Goal: Task Accomplishment & Management: Complete application form

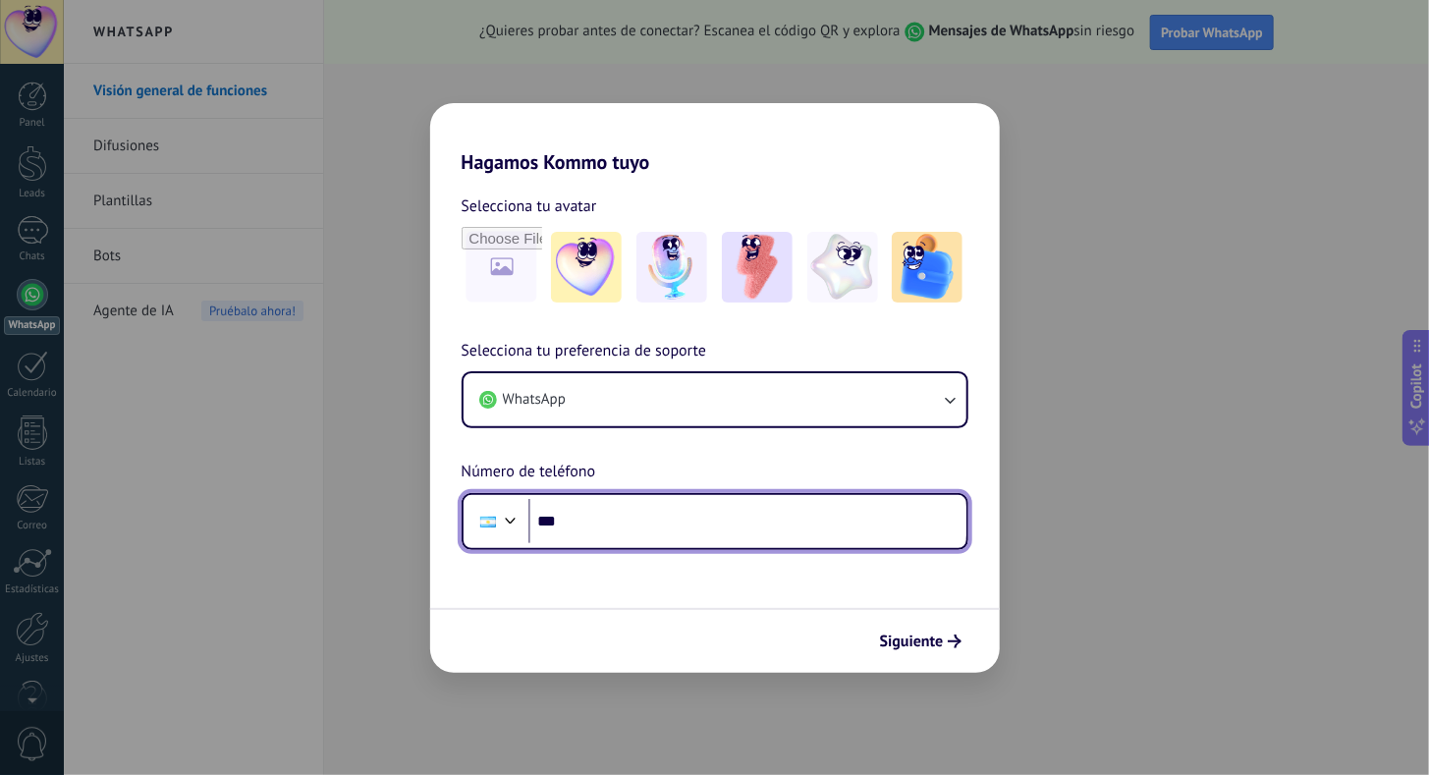
click at [624, 537] on input "***" at bounding box center [747, 521] width 438 height 45
paste input "**********"
click at [594, 520] on input "**********" at bounding box center [747, 521] width 438 height 45
type input "**********"
drag, startPoint x: 684, startPoint y: 510, endPoint x: 476, endPoint y: 570, distance: 216.6
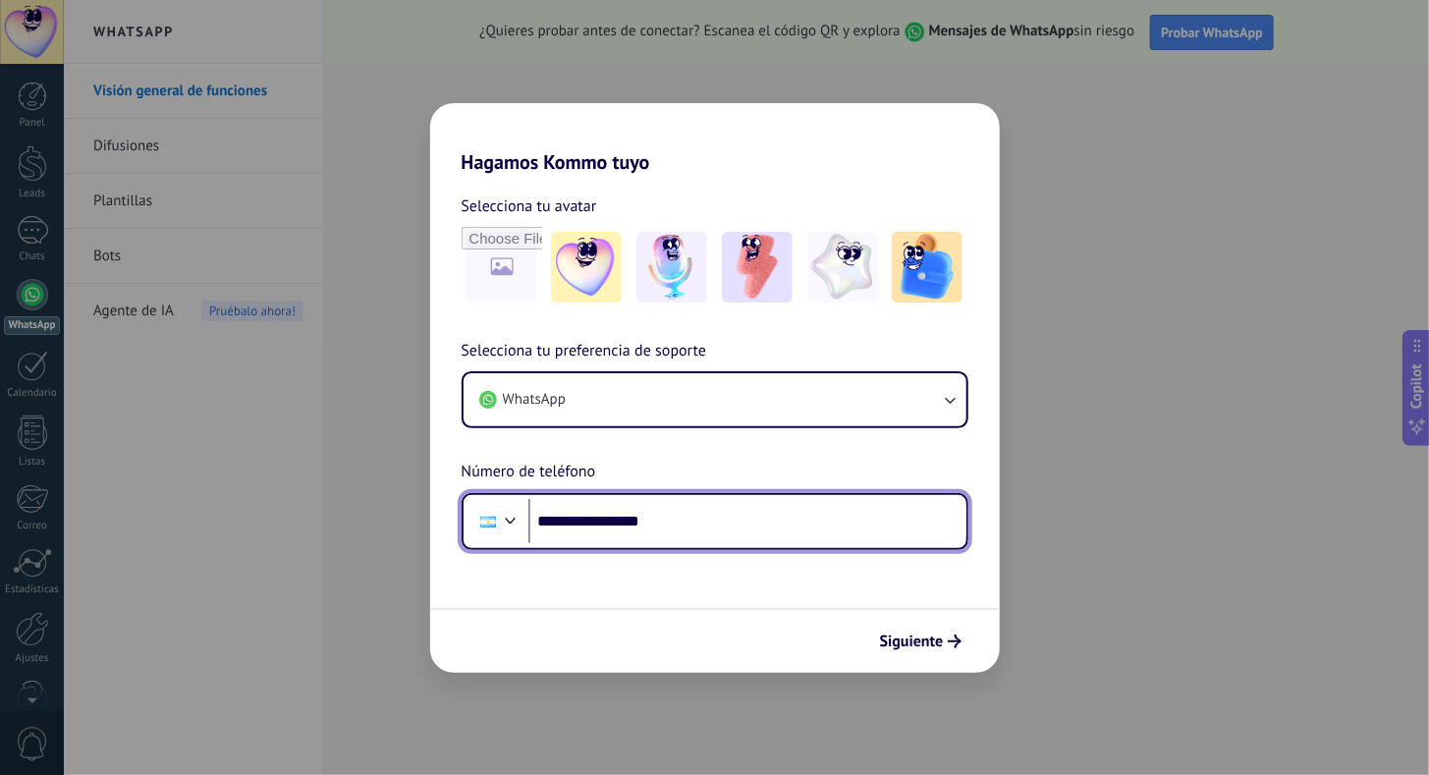
click at [476, 570] on form "**********" at bounding box center [715, 423] width 570 height 499
paste input "**********"
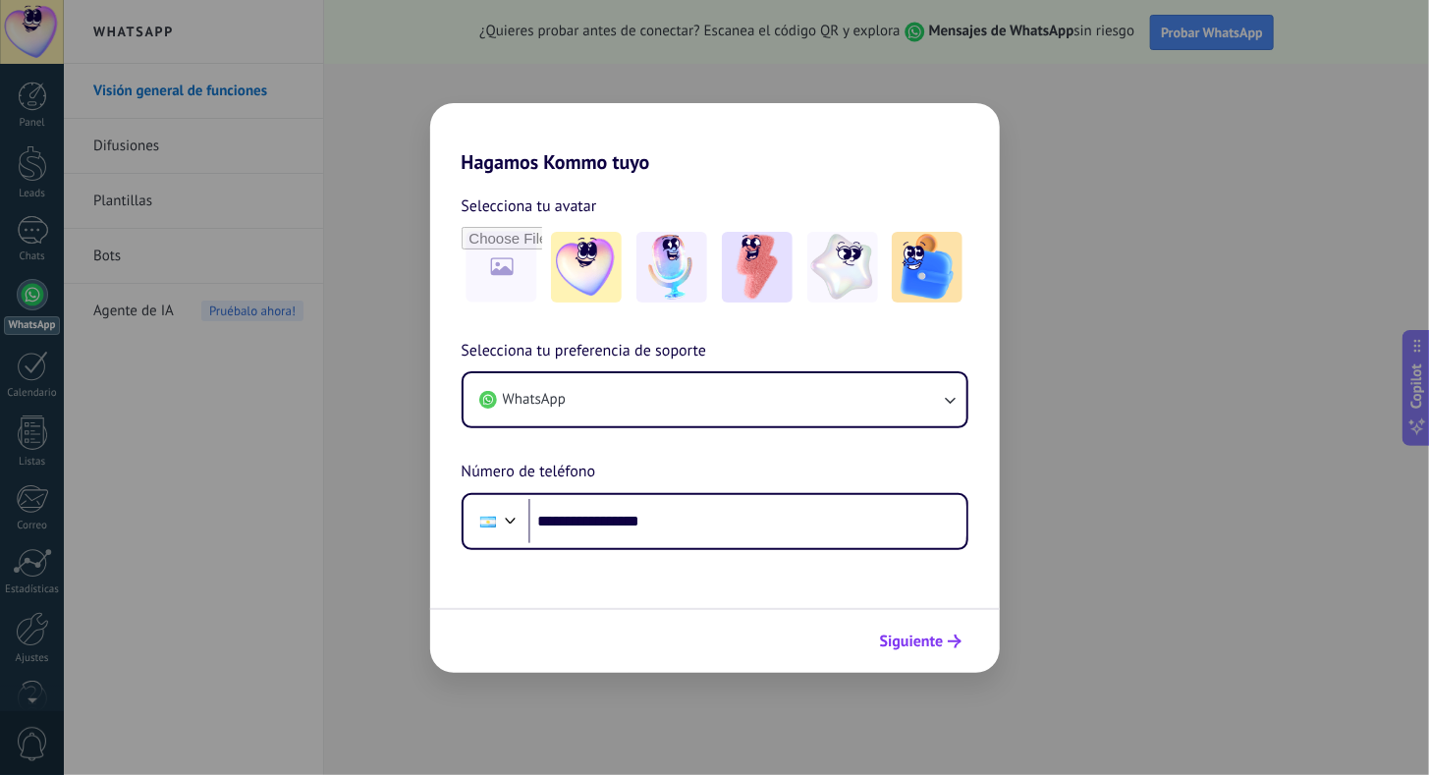
click at [925, 646] on span "Siguiente" at bounding box center [912, 641] width 64 height 14
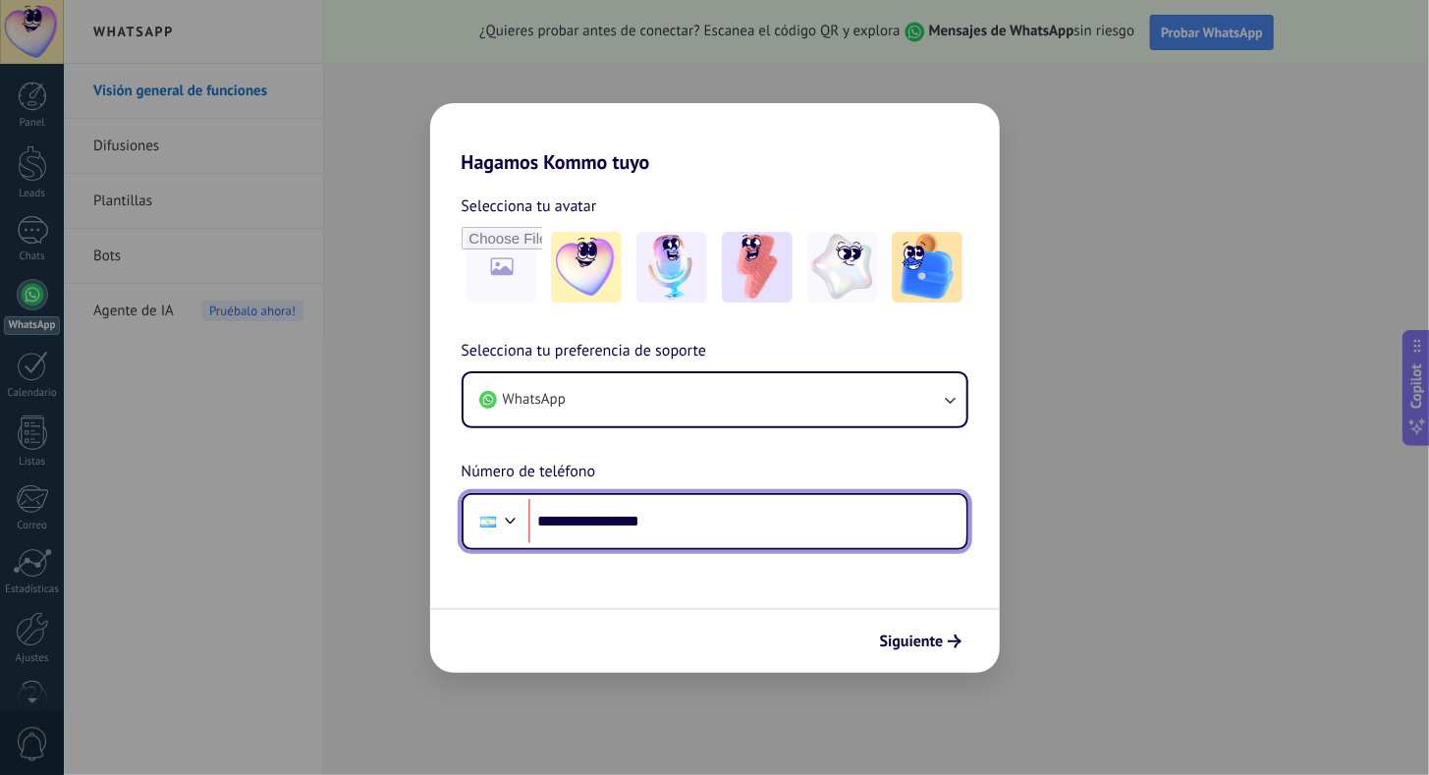
drag, startPoint x: 694, startPoint y: 510, endPoint x: 573, endPoint y: 530, distance: 122.5
click at [573, 530] on input "**********" at bounding box center [747, 521] width 438 height 45
drag, startPoint x: 634, startPoint y: 523, endPoint x: 567, endPoint y: 516, distance: 68.1
click at [567, 516] on input "**********" at bounding box center [747, 521] width 438 height 45
paste input "*******"
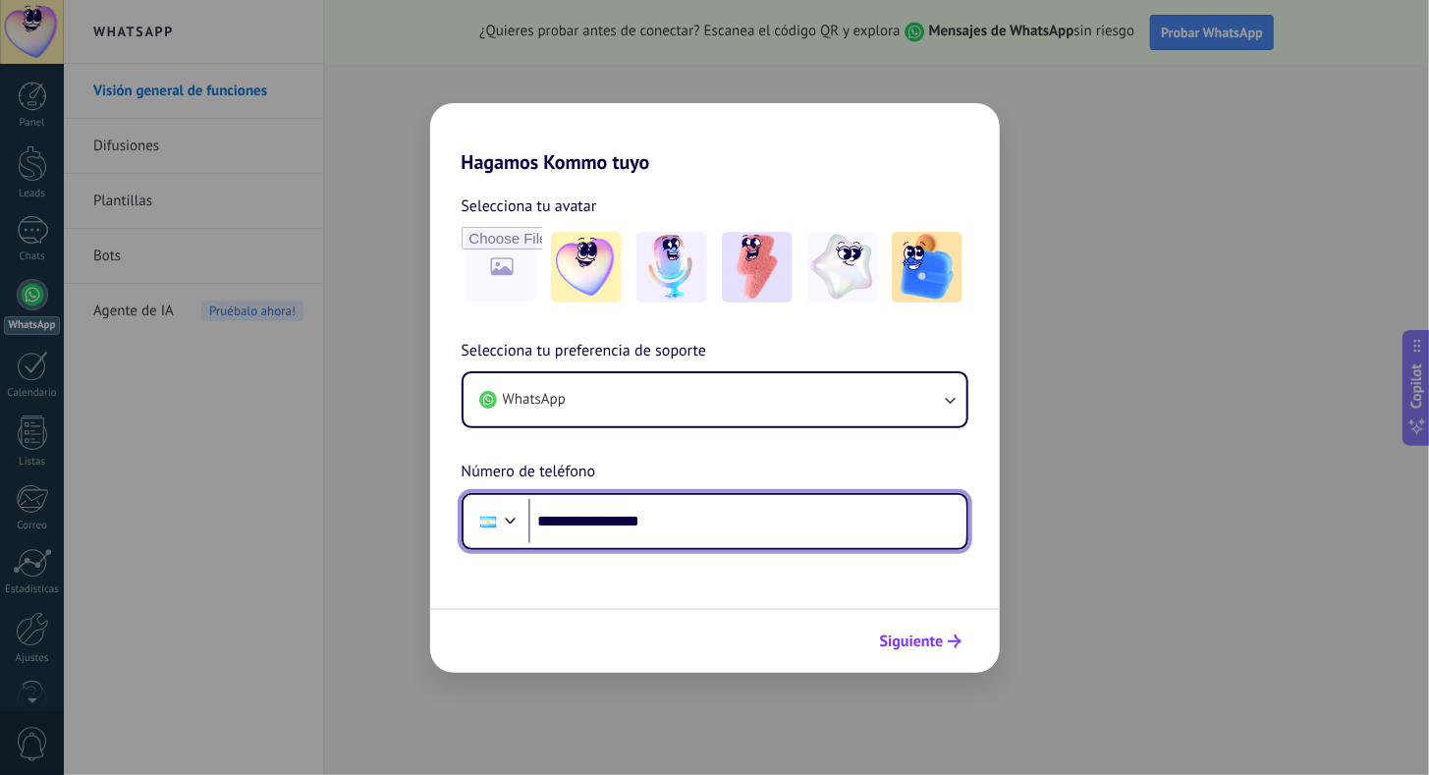
type input "**********"
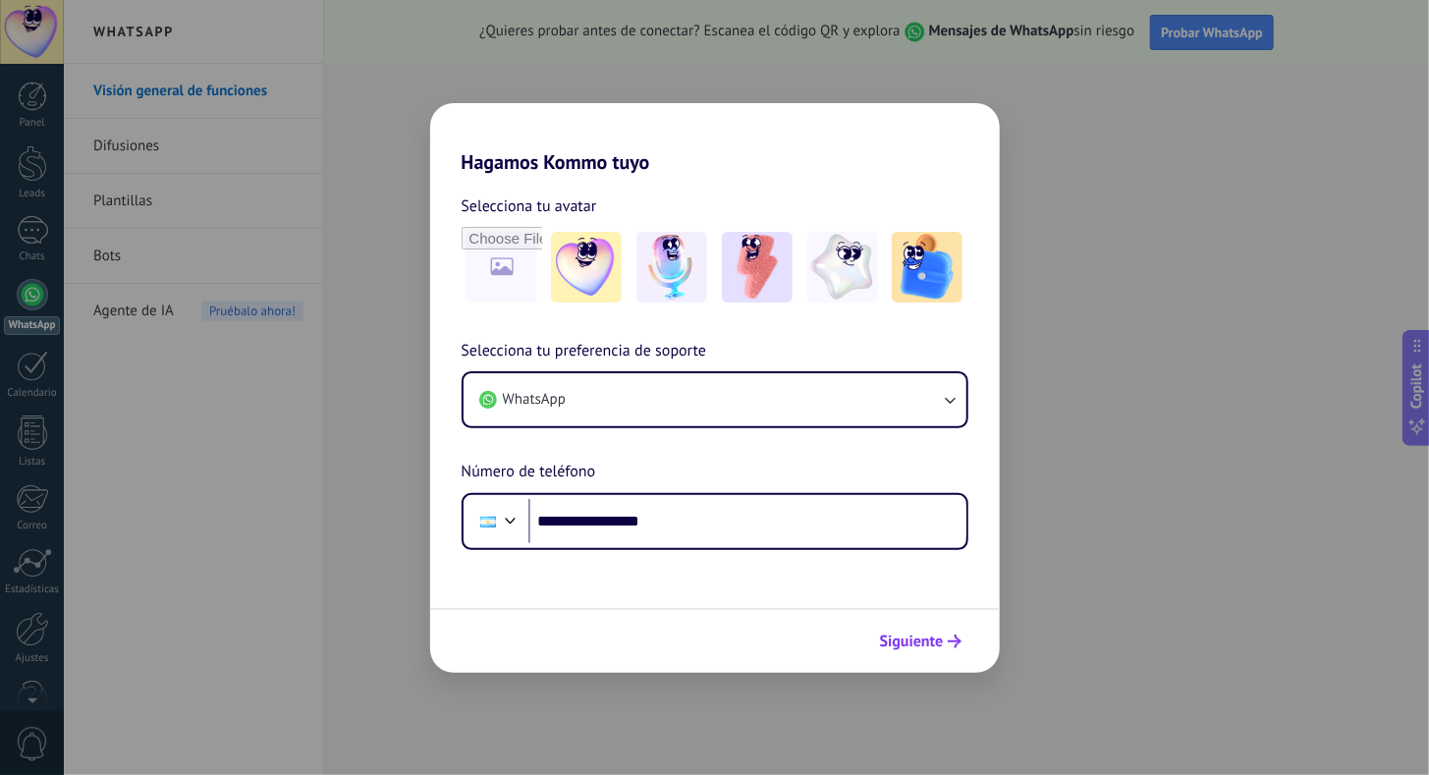
click at [896, 625] on button "Siguiente" at bounding box center [920, 640] width 99 height 33
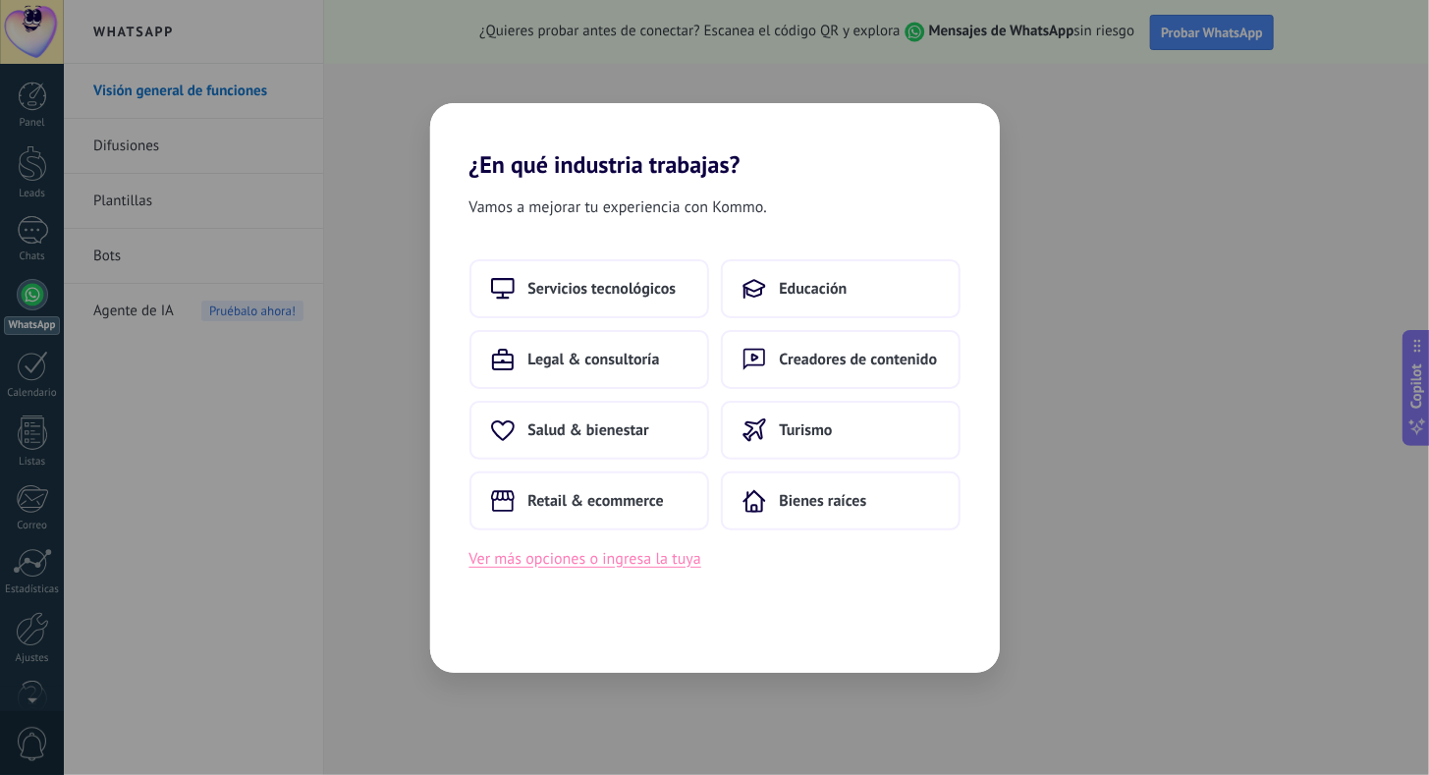
click at [574, 565] on button "Ver más opciones o ingresa la tuya" at bounding box center [585, 559] width 232 height 26
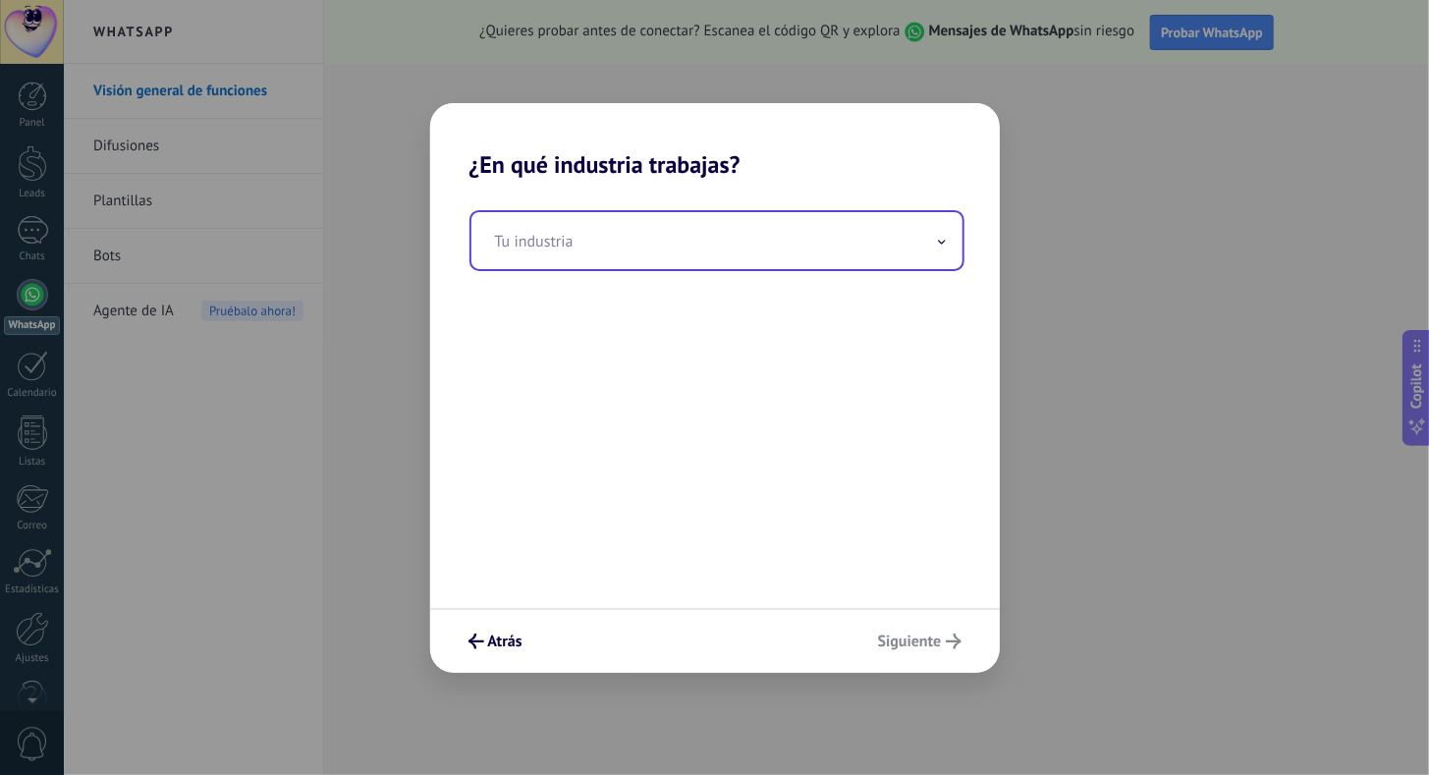
click at [654, 220] on input "text" at bounding box center [716, 240] width 491 height 57
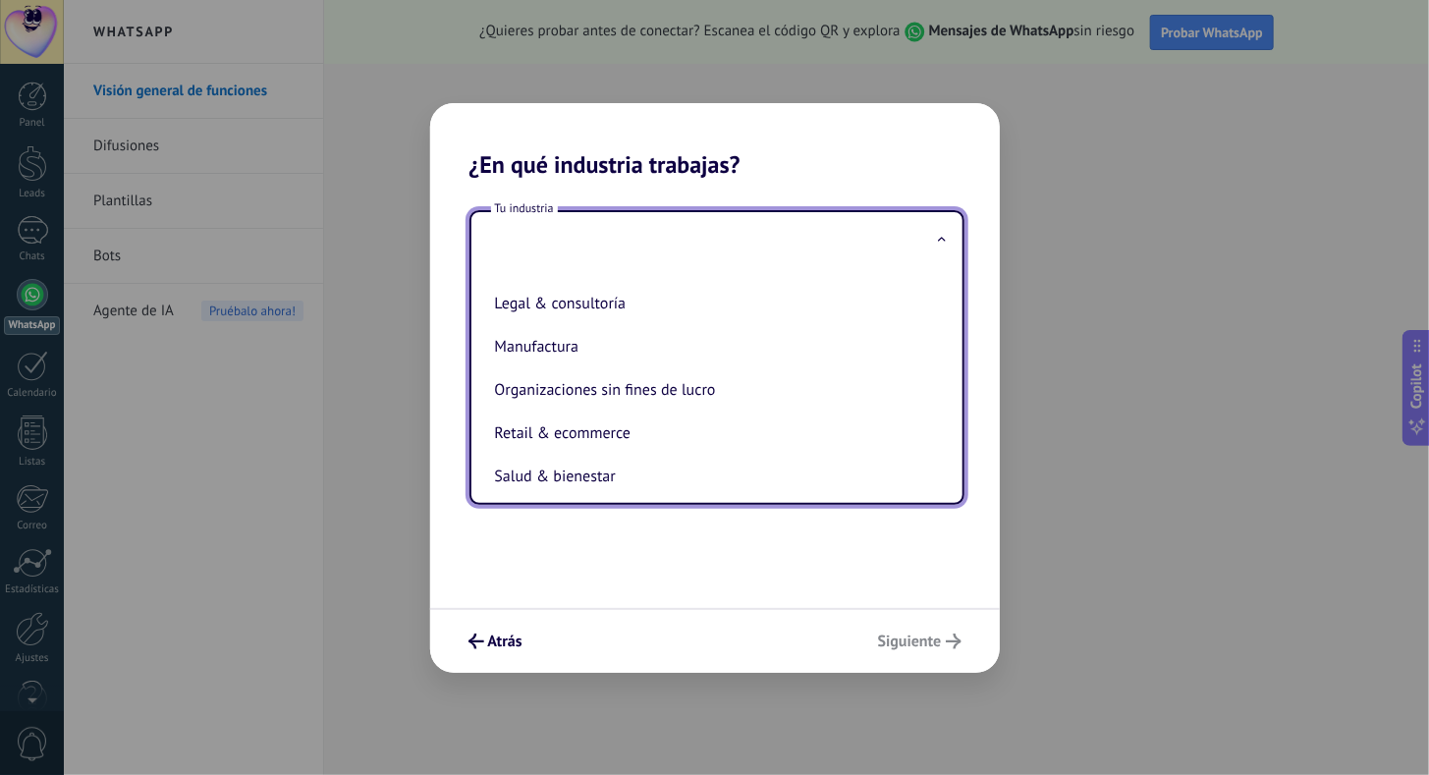
scroll to position [244, 0]
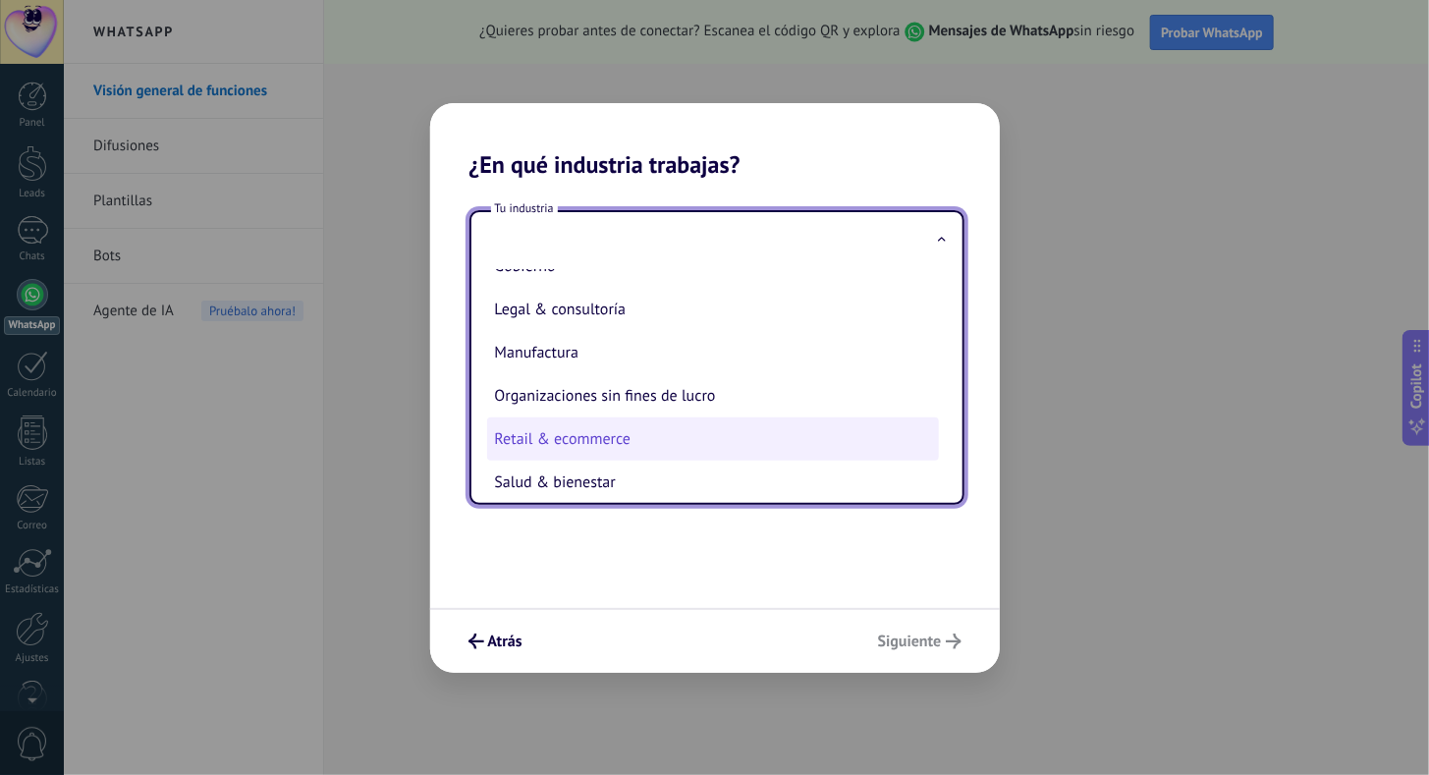
click at [611, 434] on li "Retail & ecommerce" at bounding box center [713, 438] width 452 height 43
type input "**********"
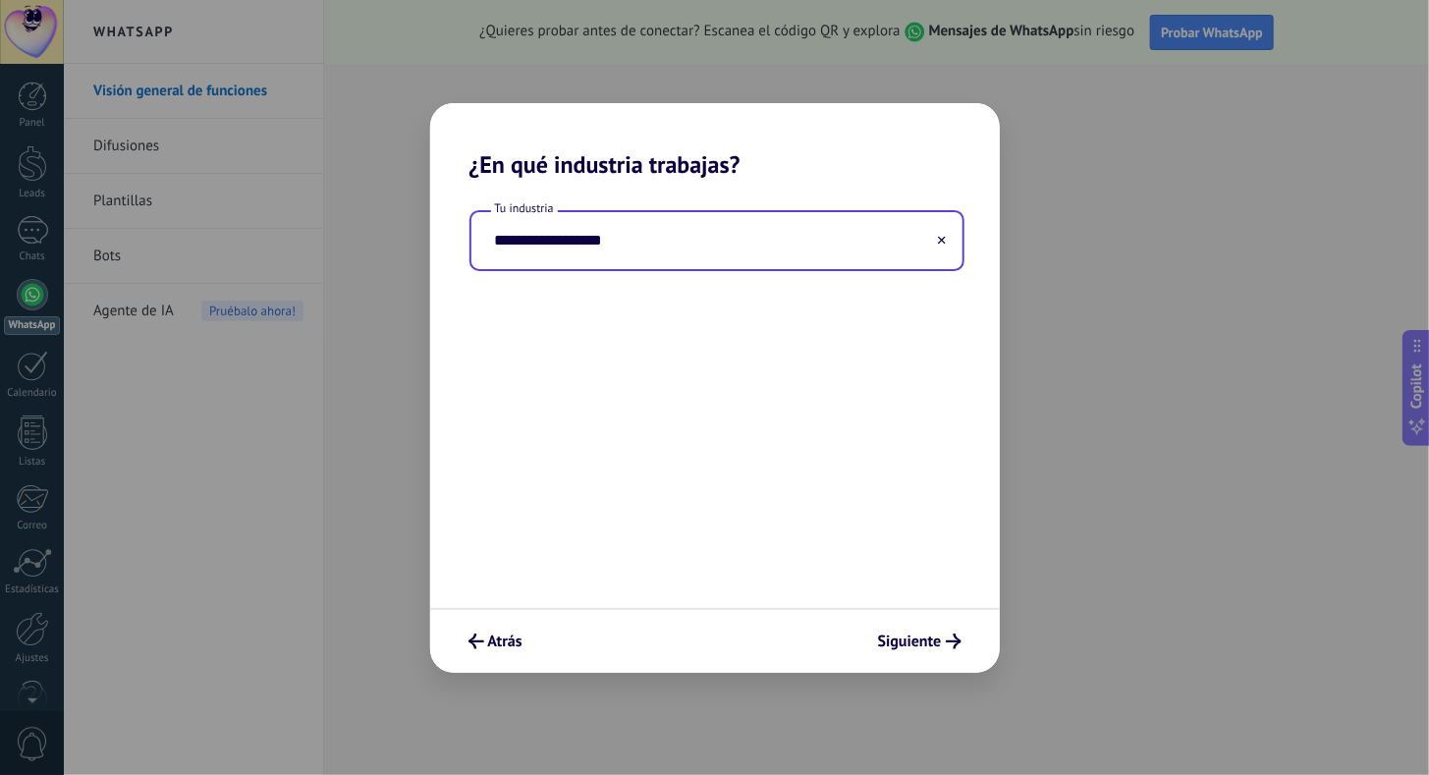
click at [940, 660] on div "Atrás Siguiente" at bounding box center [715, 640] width 570 height 65
click at [940, 642] on span "Siguiente" at bounding box center [910, 641] width 64 height 14
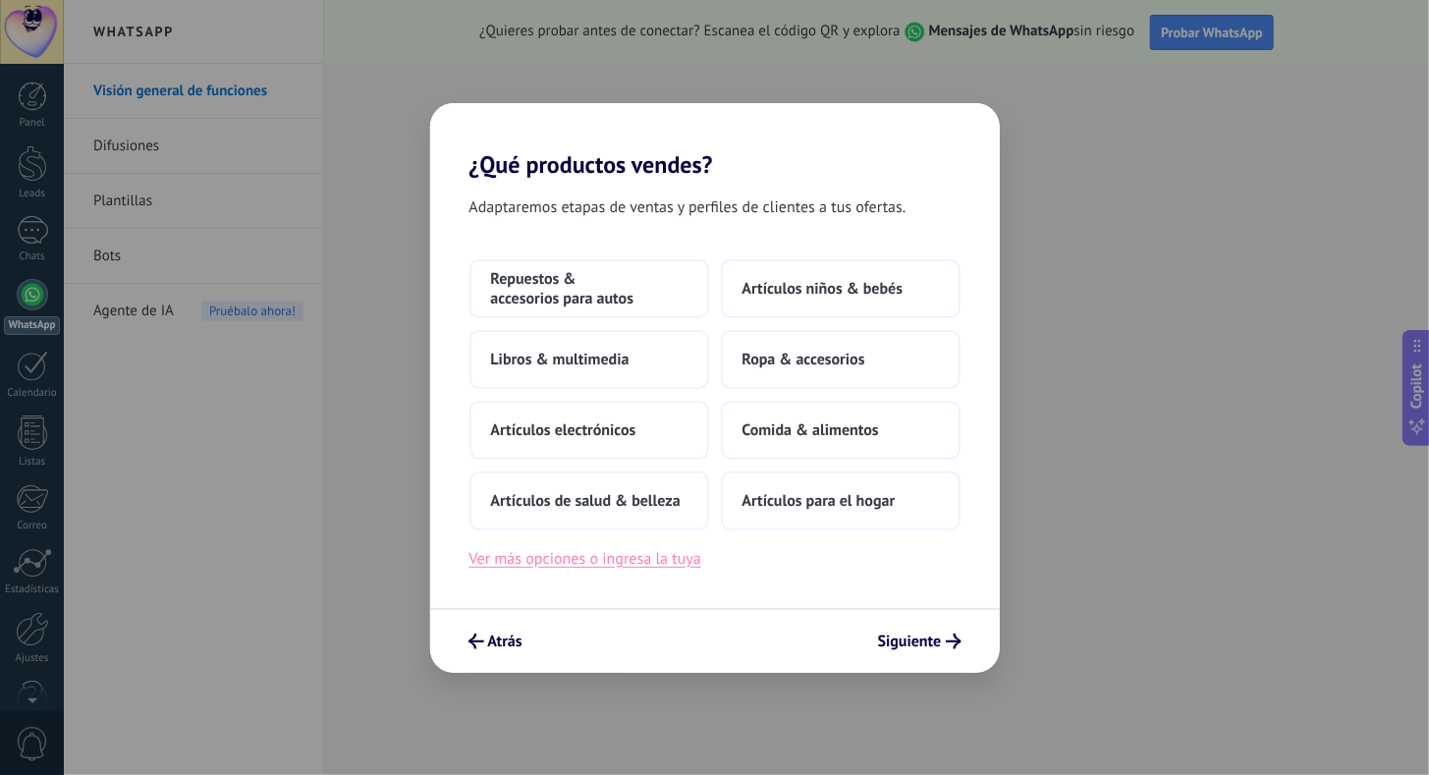
click at [499, 562] on button "Ver más opciones o ingresa la tuya" at bounding box center [585, 559] width 232 height 26
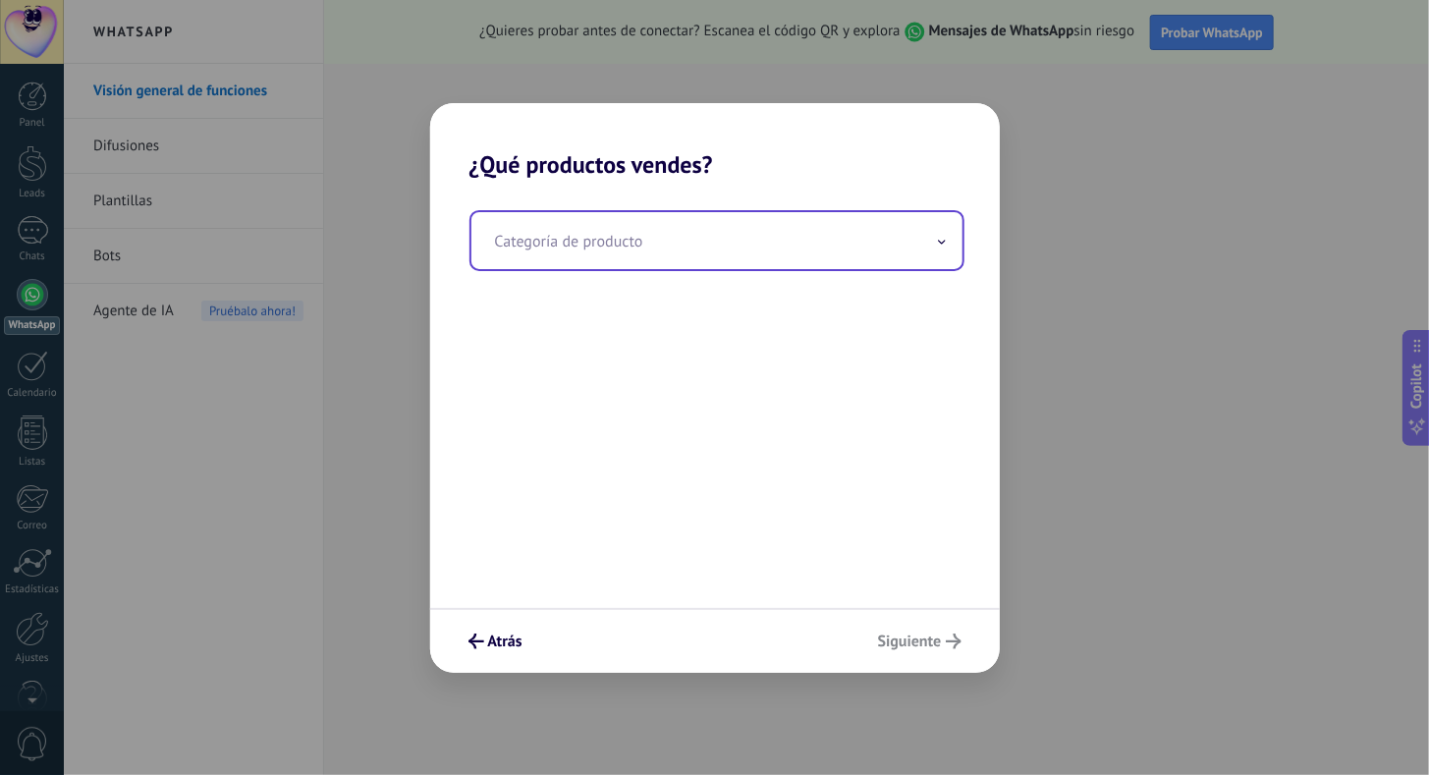
click at [609, 253] on input "text" at bounding box center [716, 240] width 491 height 57
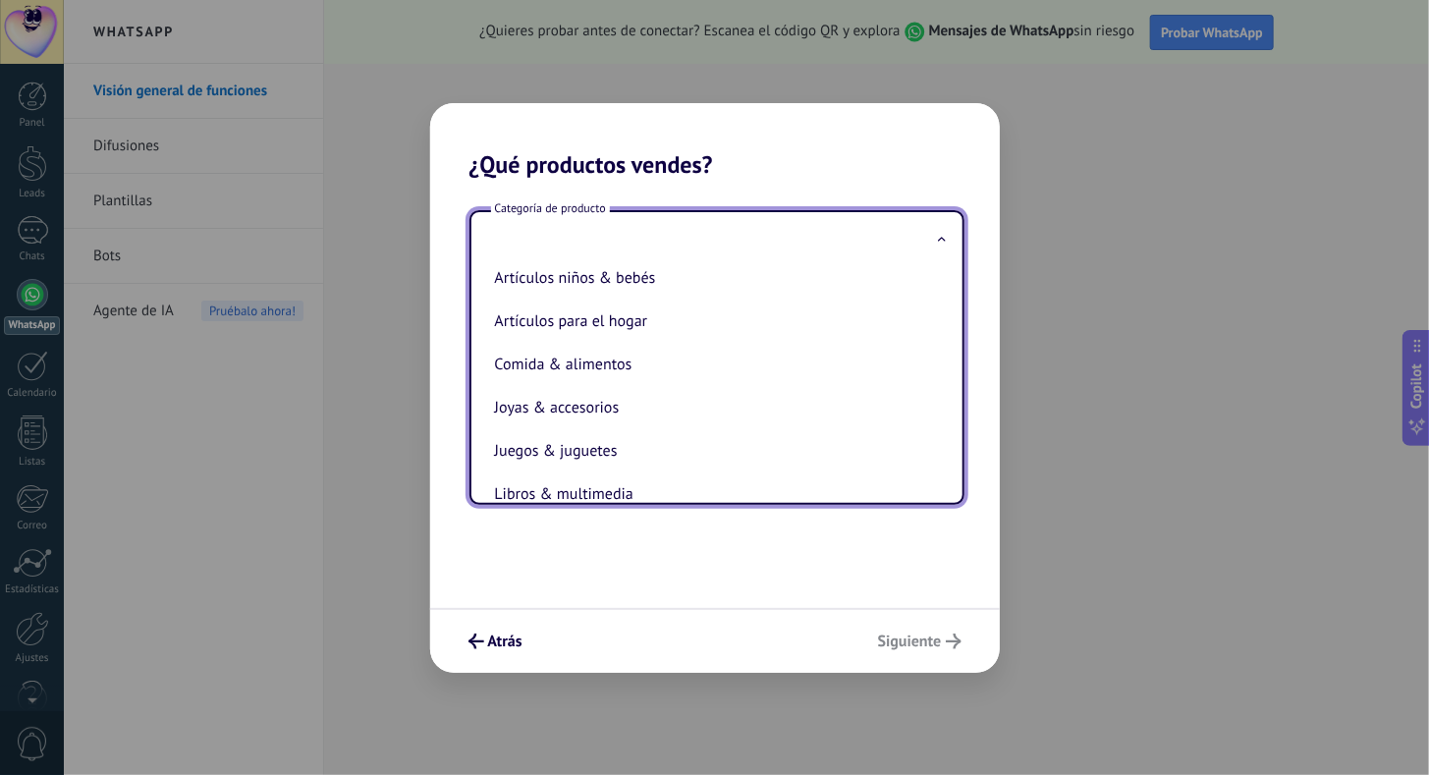
scroll to position [196, 0]
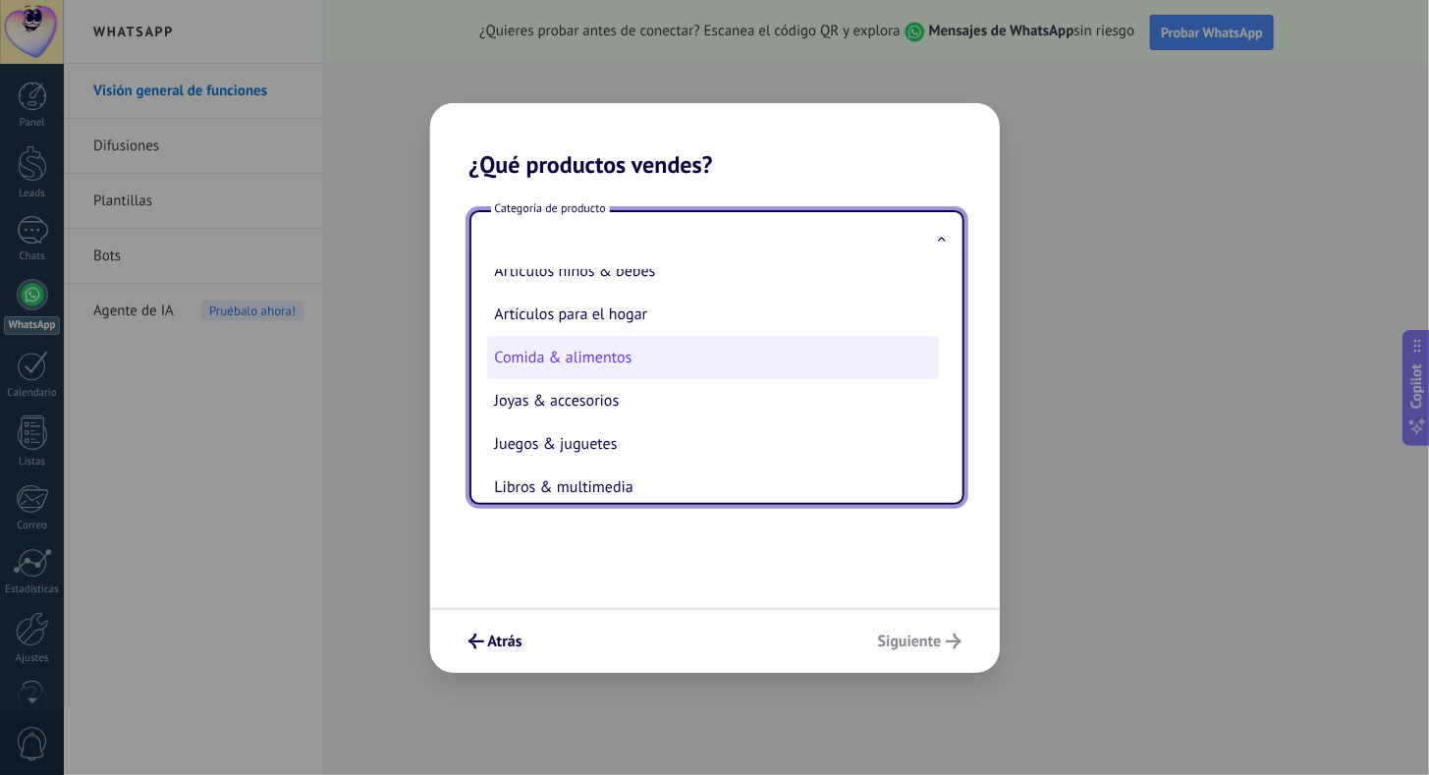
click at [622, 367] on li "Comida & alimentos" at bounding box center [713, 357] width 452 height 43
type input "**********"
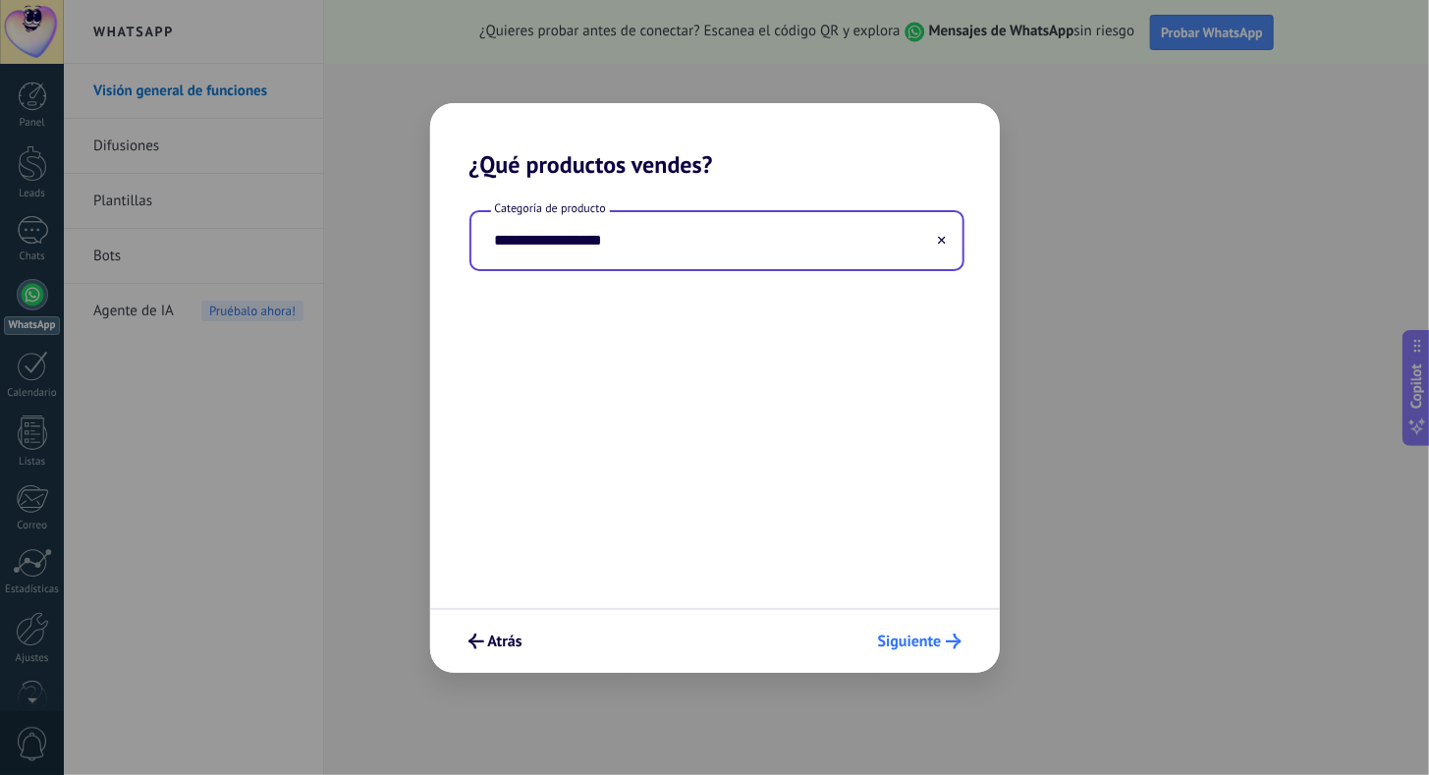
click at [956, 636] on icon "submit" at bounding box center [954, 641] width 16 height 16
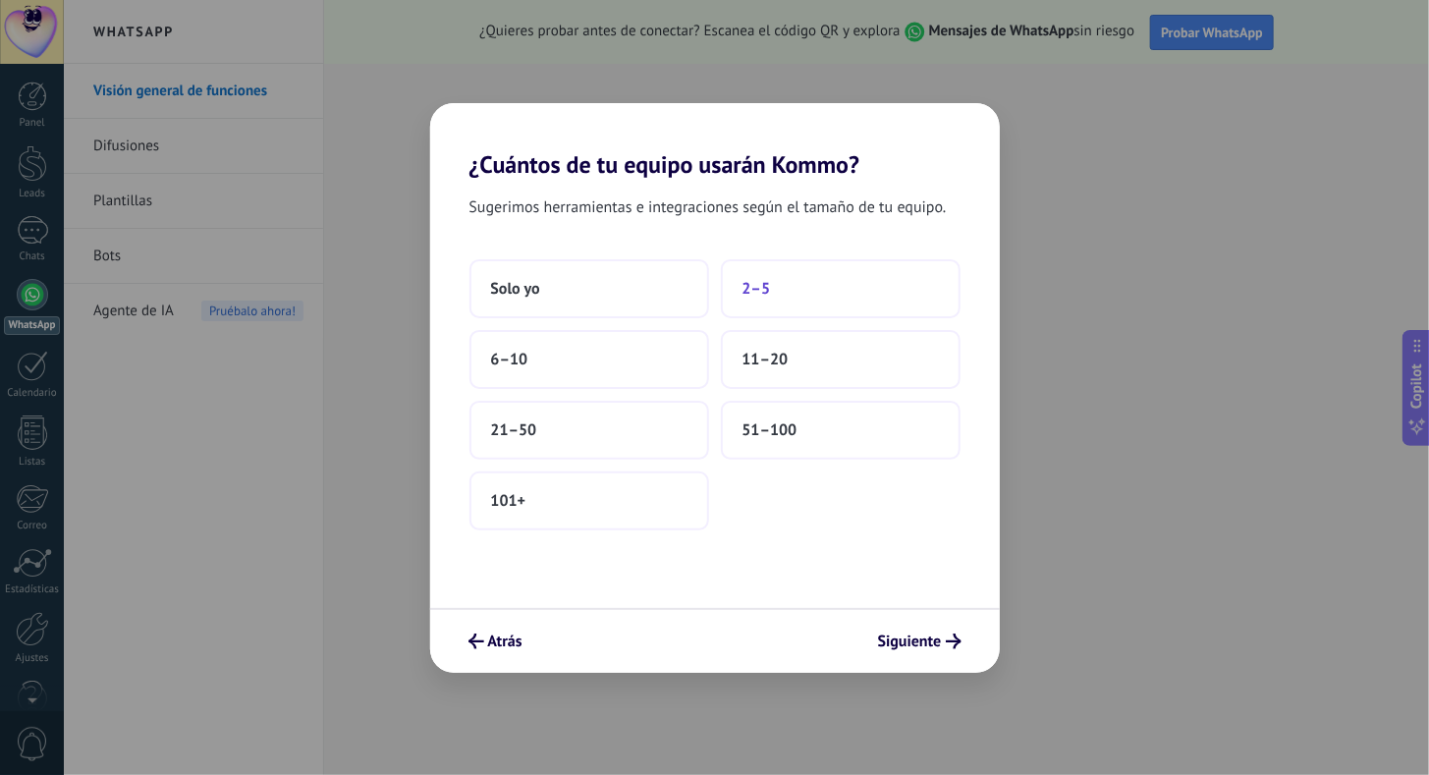
click at [758, 291] on span "2–5" at bounding box center [756, 289] width 28 height 20
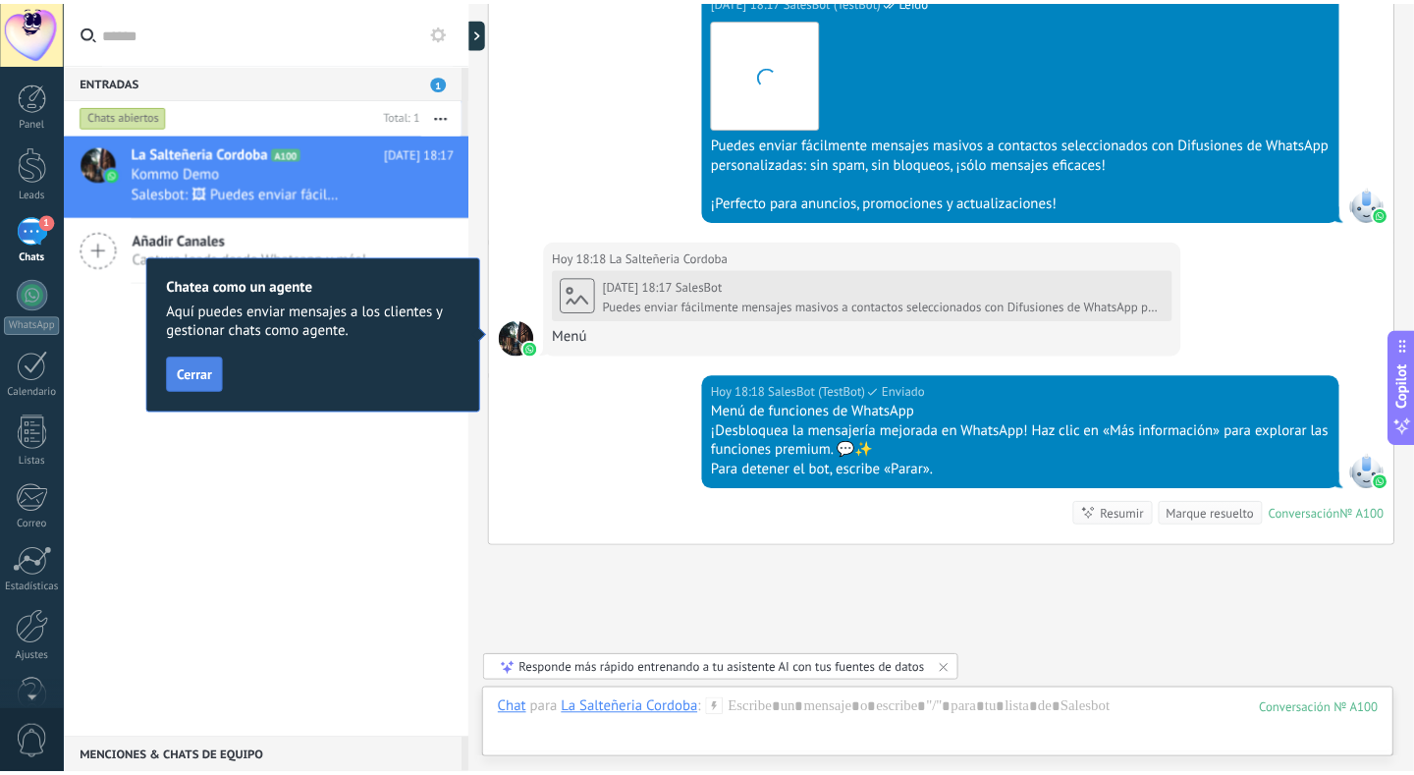
scroll to position [1485, 0]
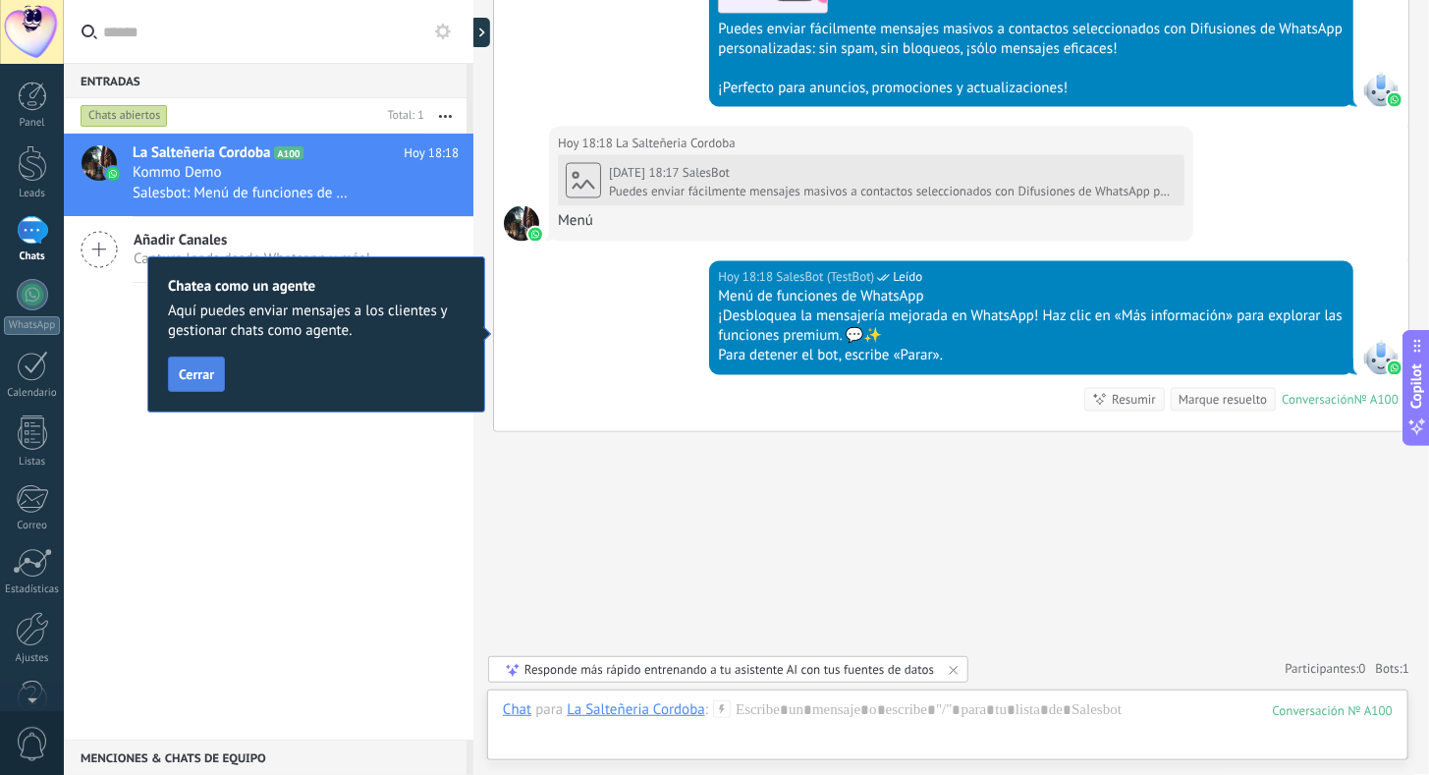
click at [205, 390] on button "Cerrar" at bounding box center [196, 373] width 57 height 35
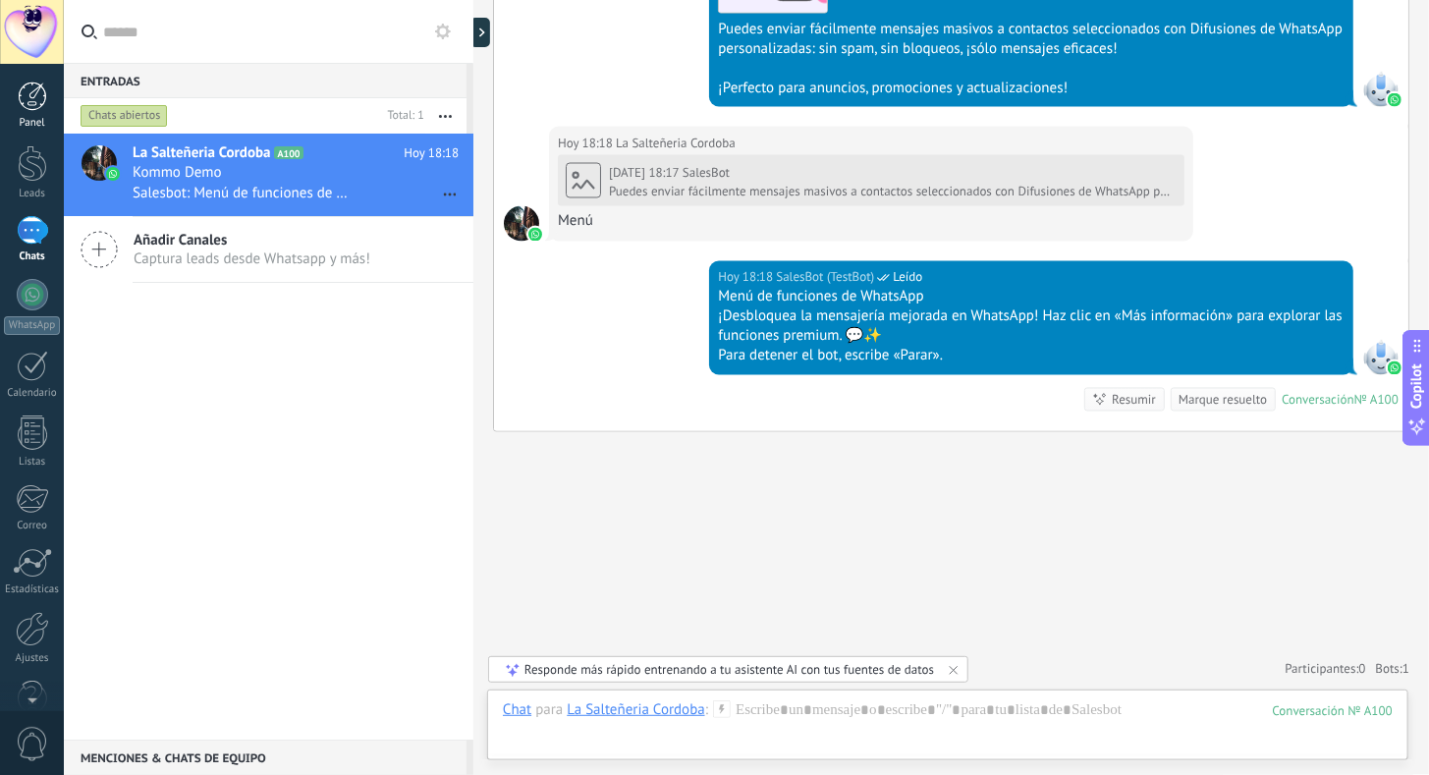
click at [26, 95] on div at bounding box center [32, 95] width 29 height 29
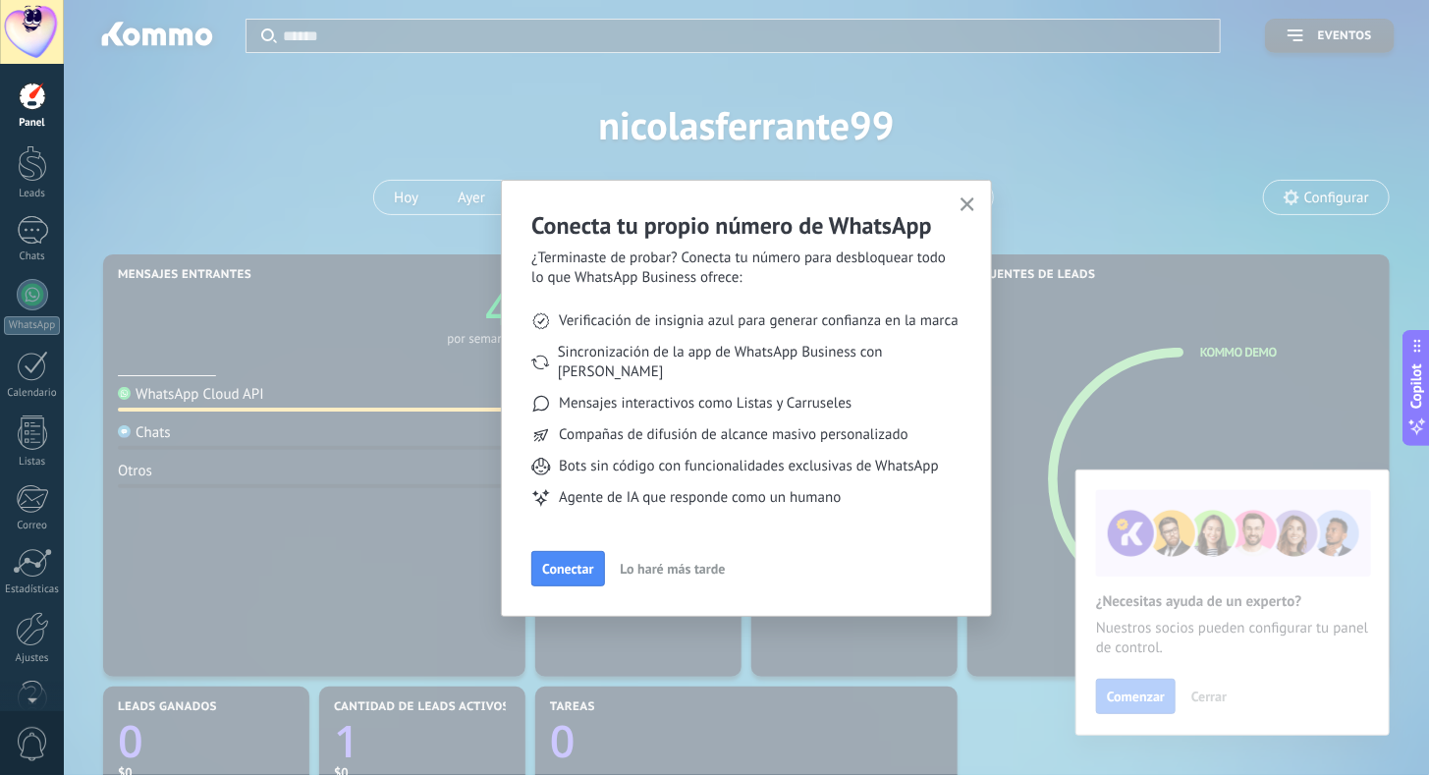
click at [966, 209] on icon "button" at bounding box center [967, 204] width 15 height 15
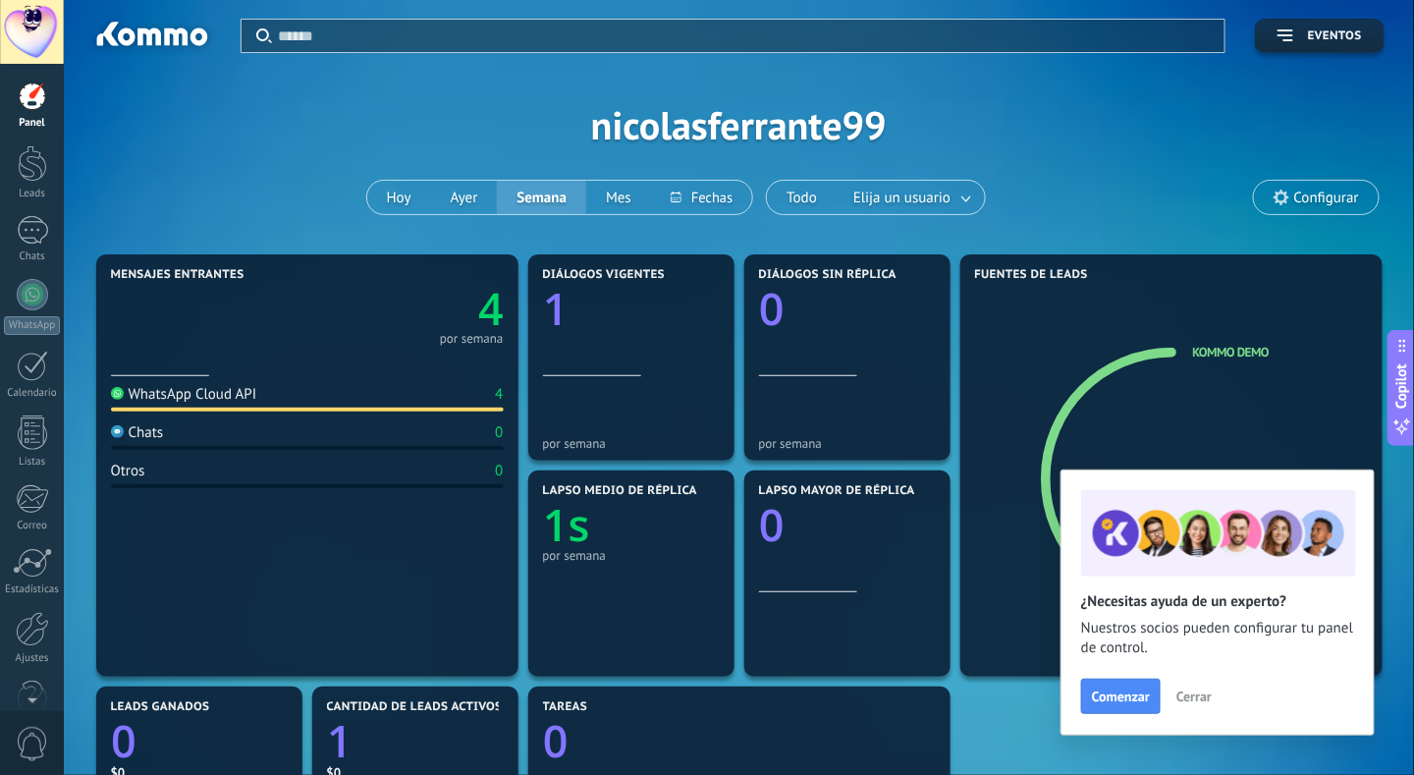
click at [1183, 680] on div "Comenzar Cerrar" at bounding box center [1217, 696] width 273 height 35
click at [1181, 703] on span "Cerrar" at bounding box center [1193, 696] width 35 height 14
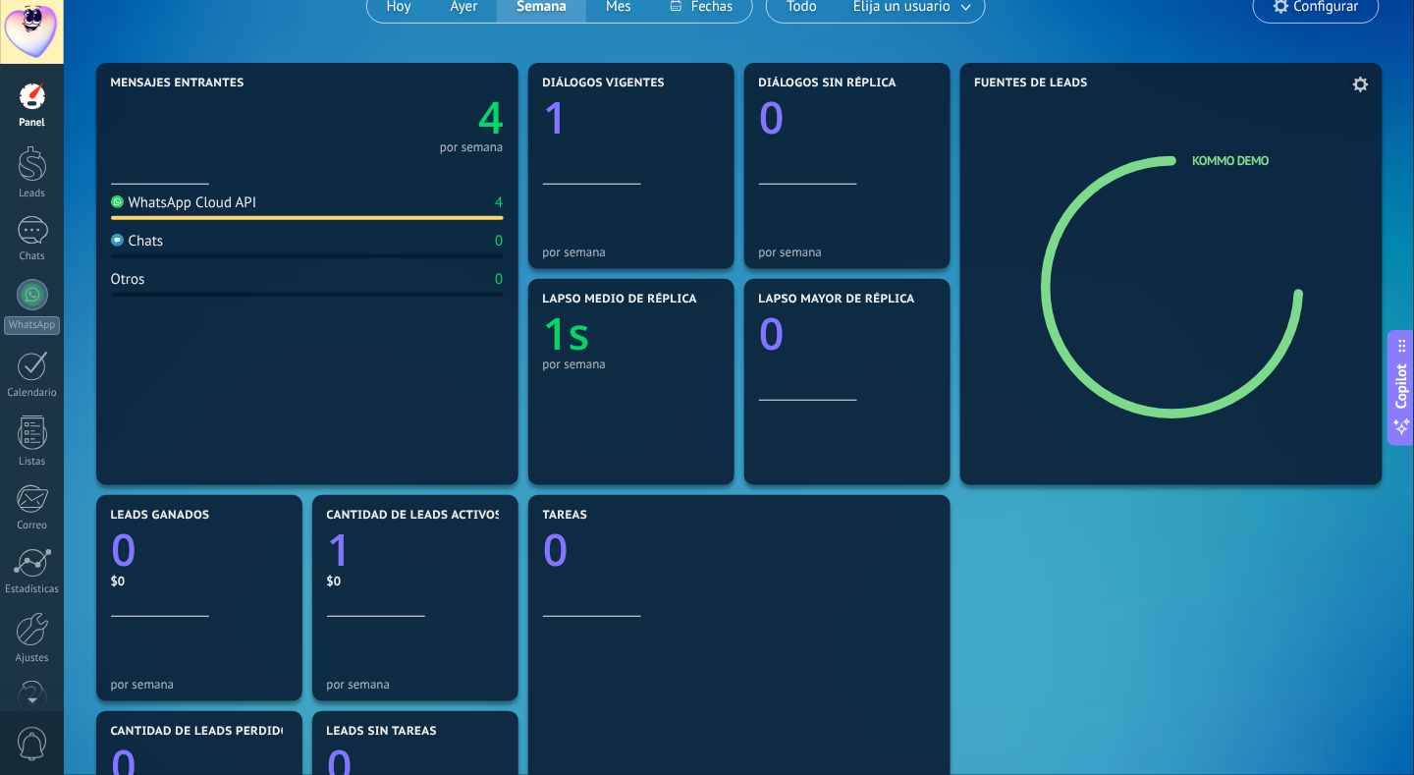
scroll to position [196, 0]
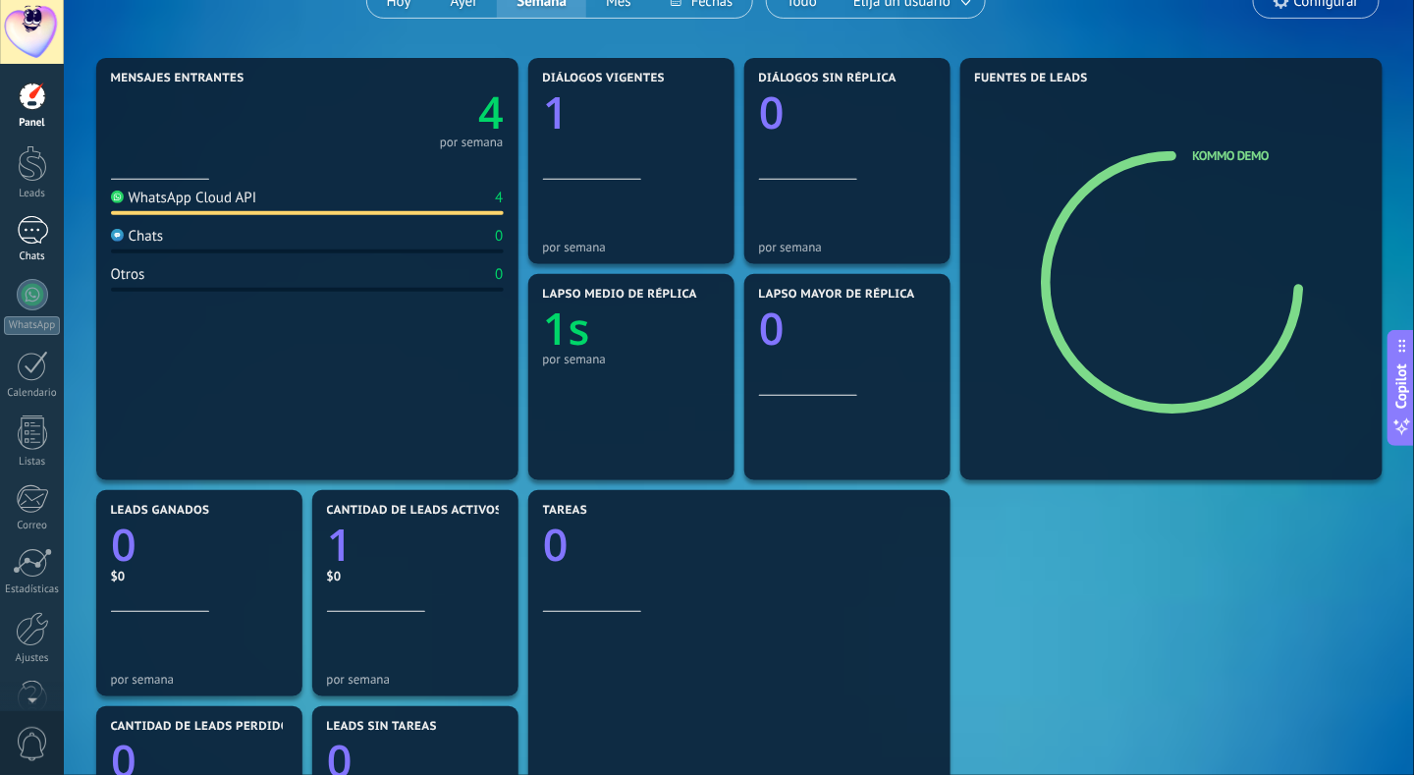
click at [22, 253] on div "Chats" at bounding box center [32, 256] width 57 height 13
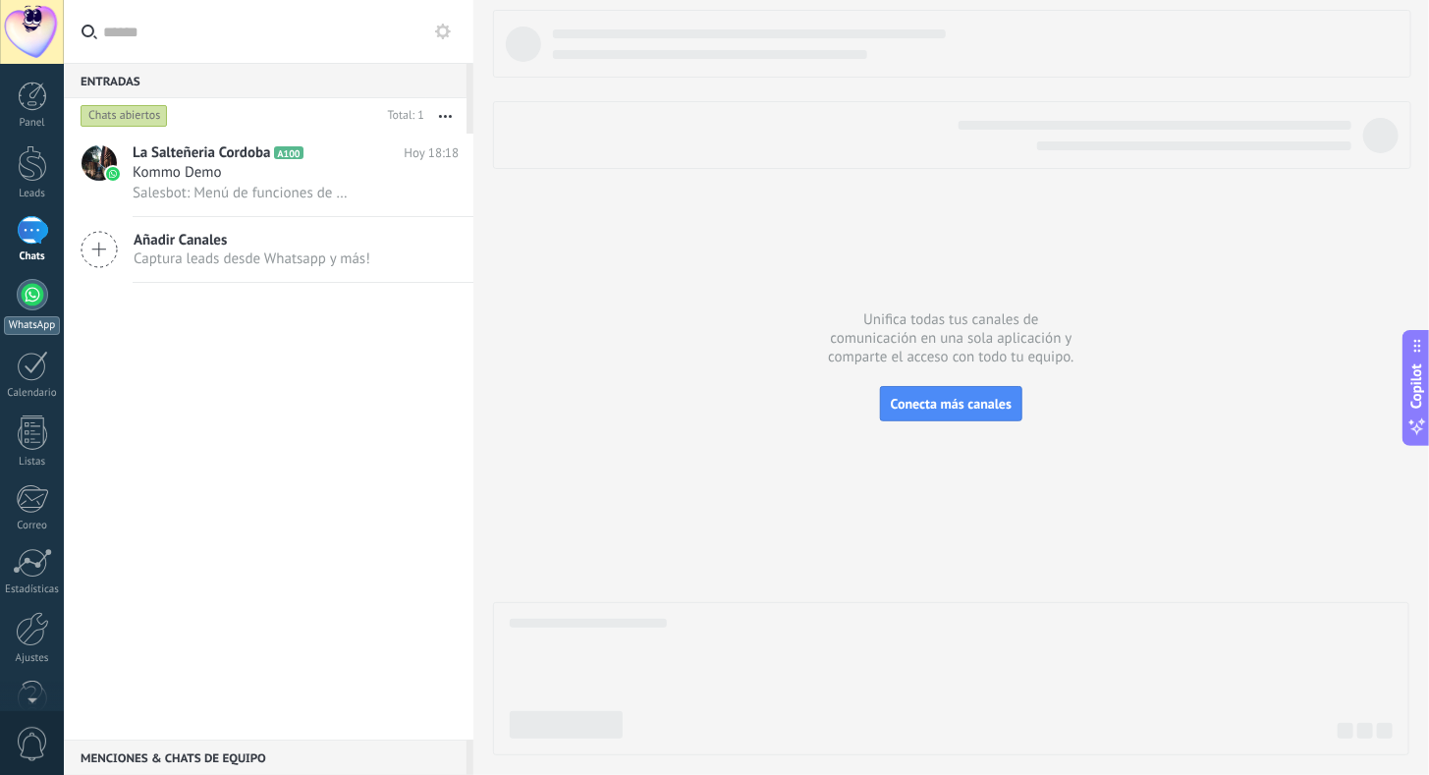
click at [26, 294] on div at bounding box center [32, 294] width 31 height 31
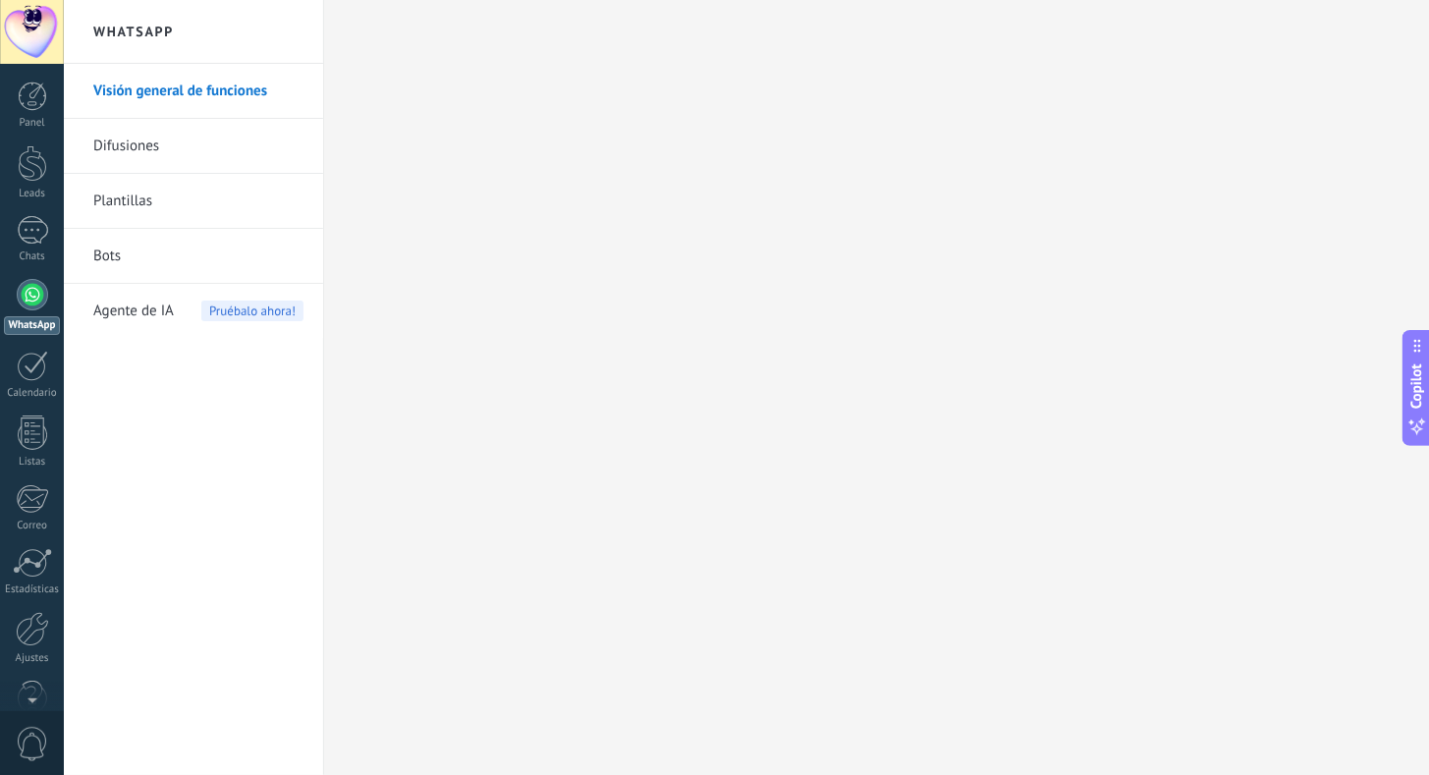
click at [165, 136] on link "Difusiones" at bounding box center [198, 146] width 210 height 55
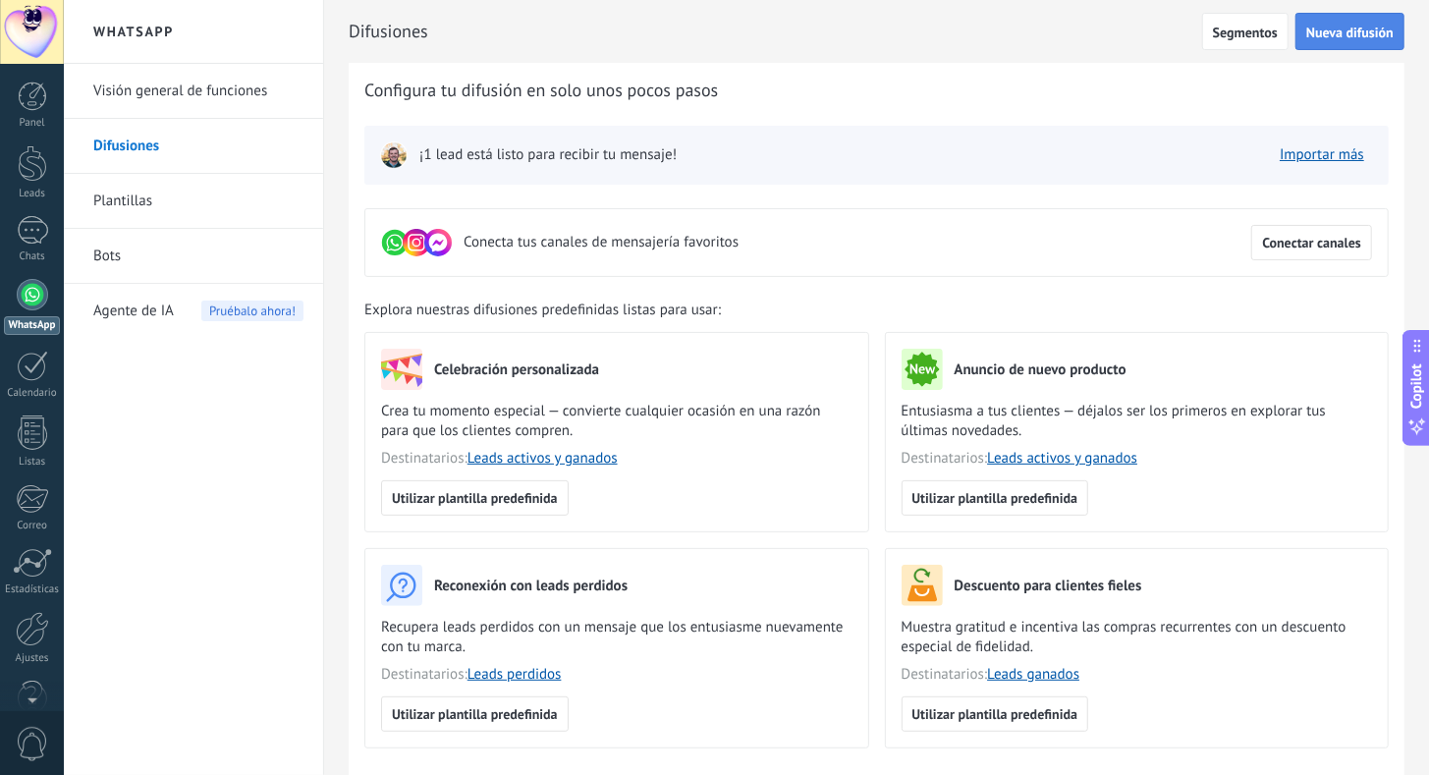
click at [1373, 28] on span "Nueva difusión" at bounding box center [1349, 33] width 87 height 14
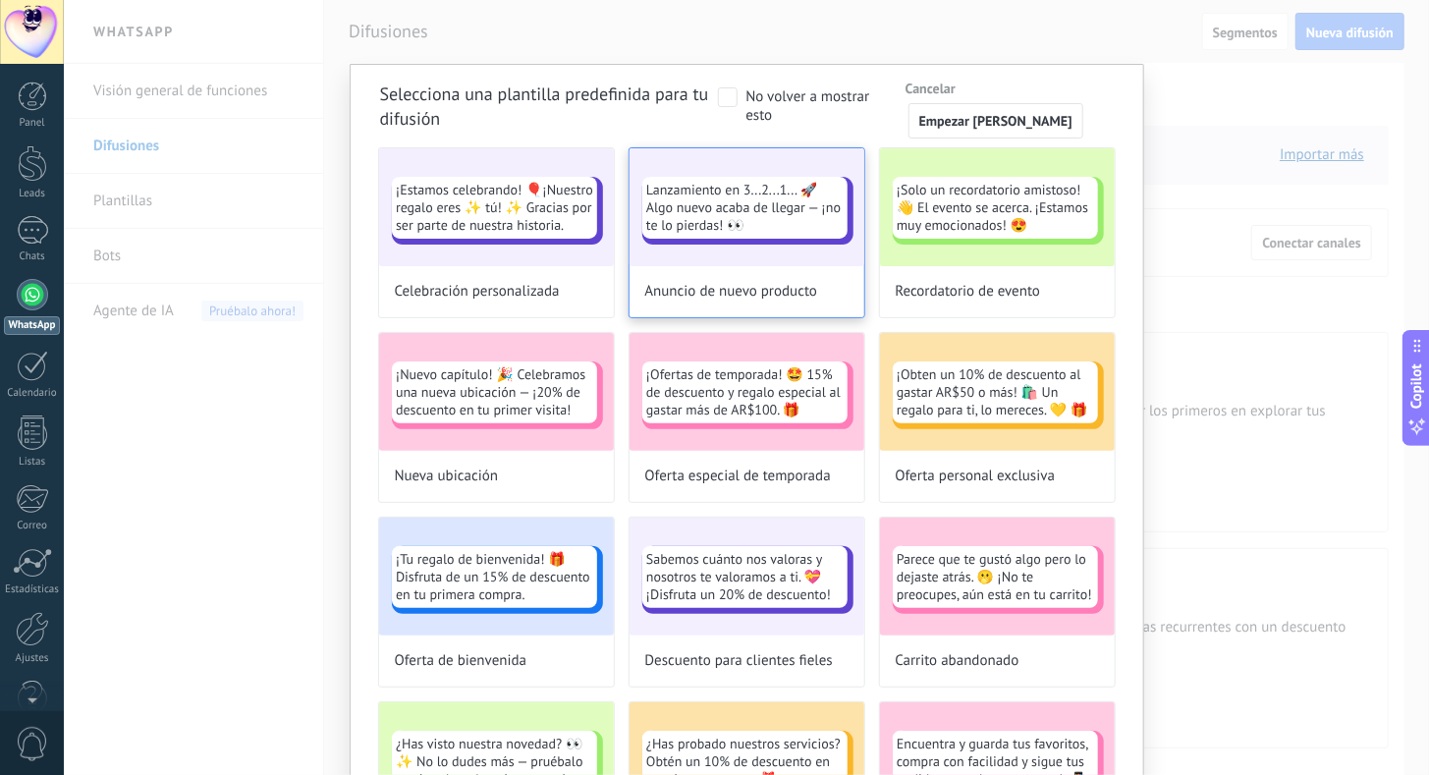
click at [697, 256] on div "Lanzamiento en 3...2...1... 🚀 Algo nuevo acaba de llegar — ¡no te lo pierdas! 👀" at bounding box center [746, 207] width 235 height 118
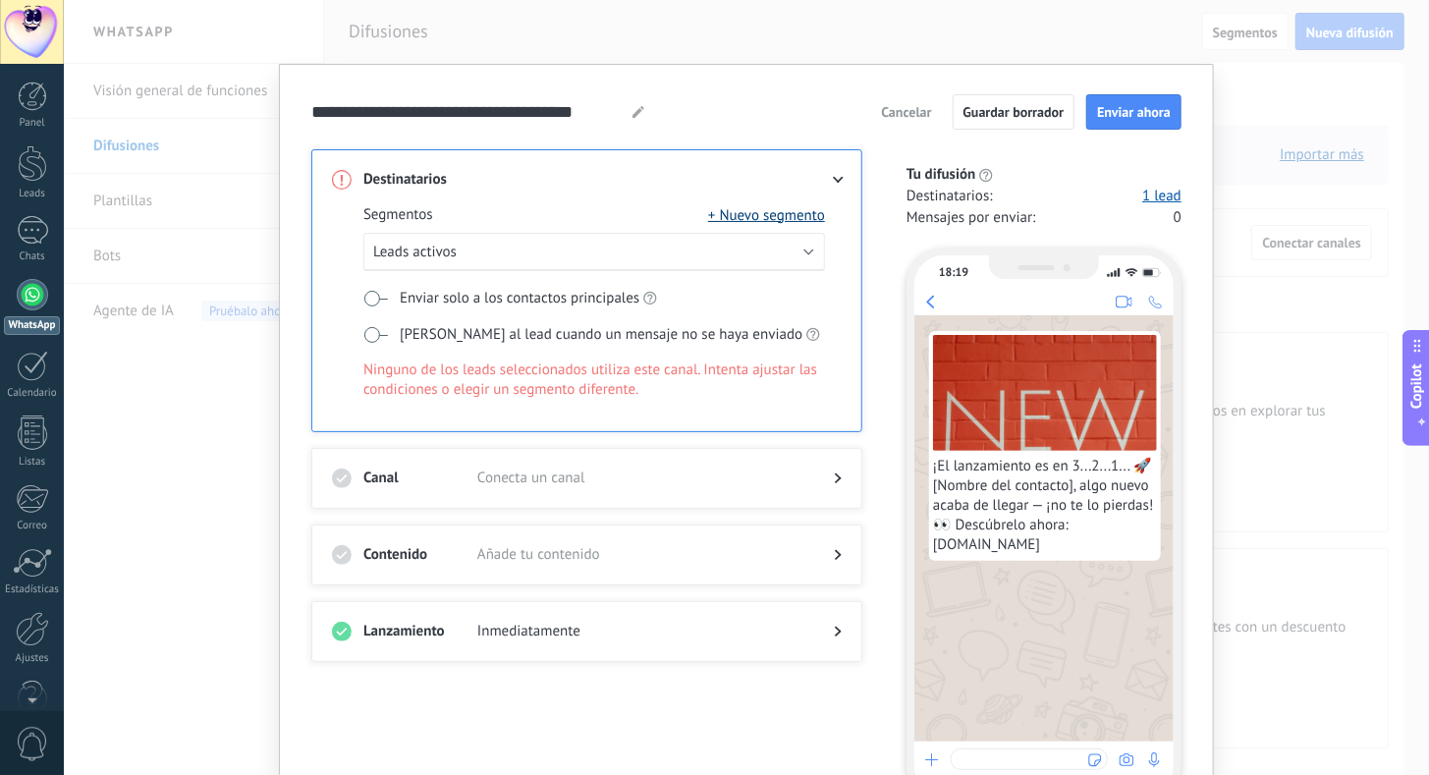
click at [798, 210] on button "+ Nuevo segmento" at bounding box center [766, 215] width 117 height 20
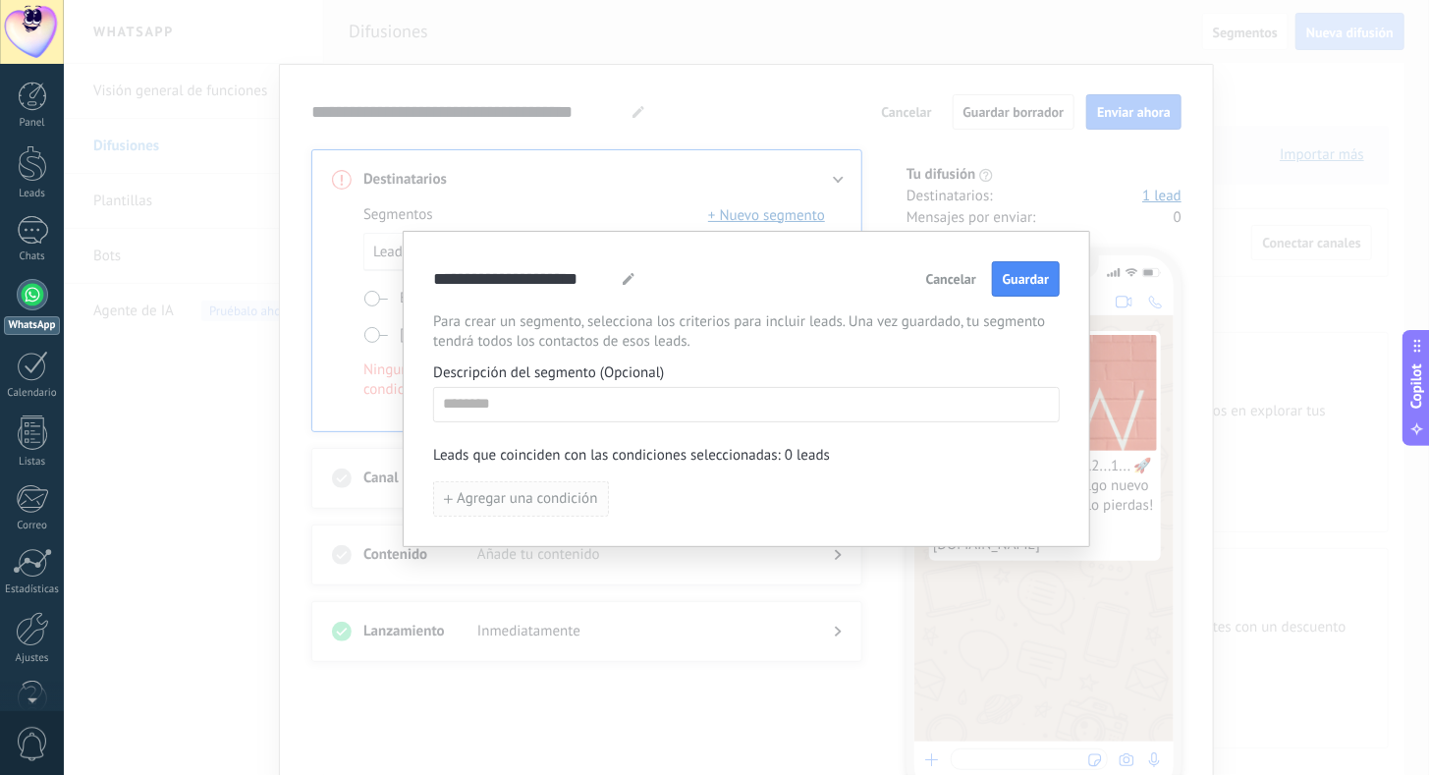
click at [554, 495] on span "Agregar una condición" at bounding box center [527, 499] width 140 height 14
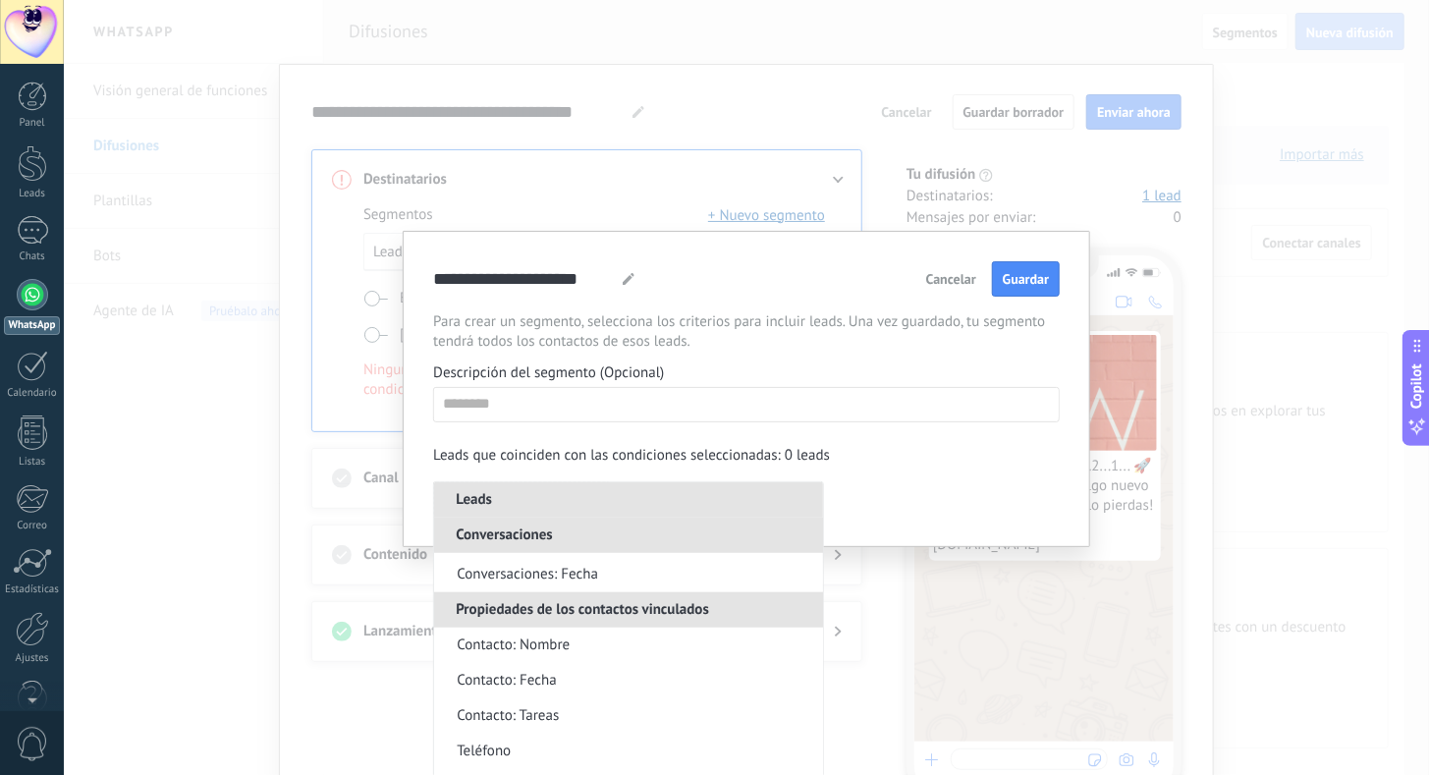
scroll to position [884, 0]
click at [602, 639] on li "Contacto: Nombre" at bounding box center [628, 641] width 389 height 35
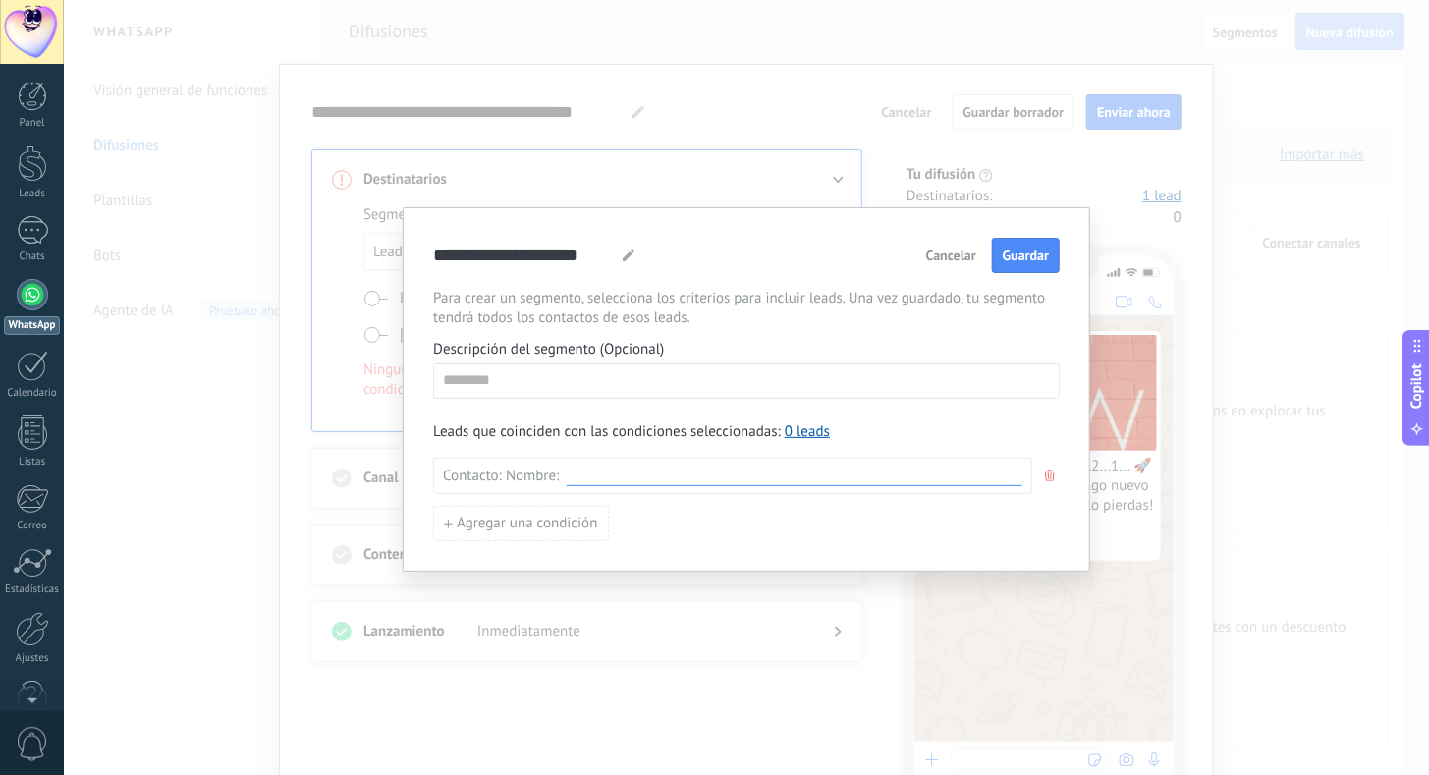
click at [579, 477] on input at bounding box center [795, 475] width 456 height 19
type input "*****"
click at [1046, 483] on button "button" at bounding box center [1050, 476] width 20 height 36
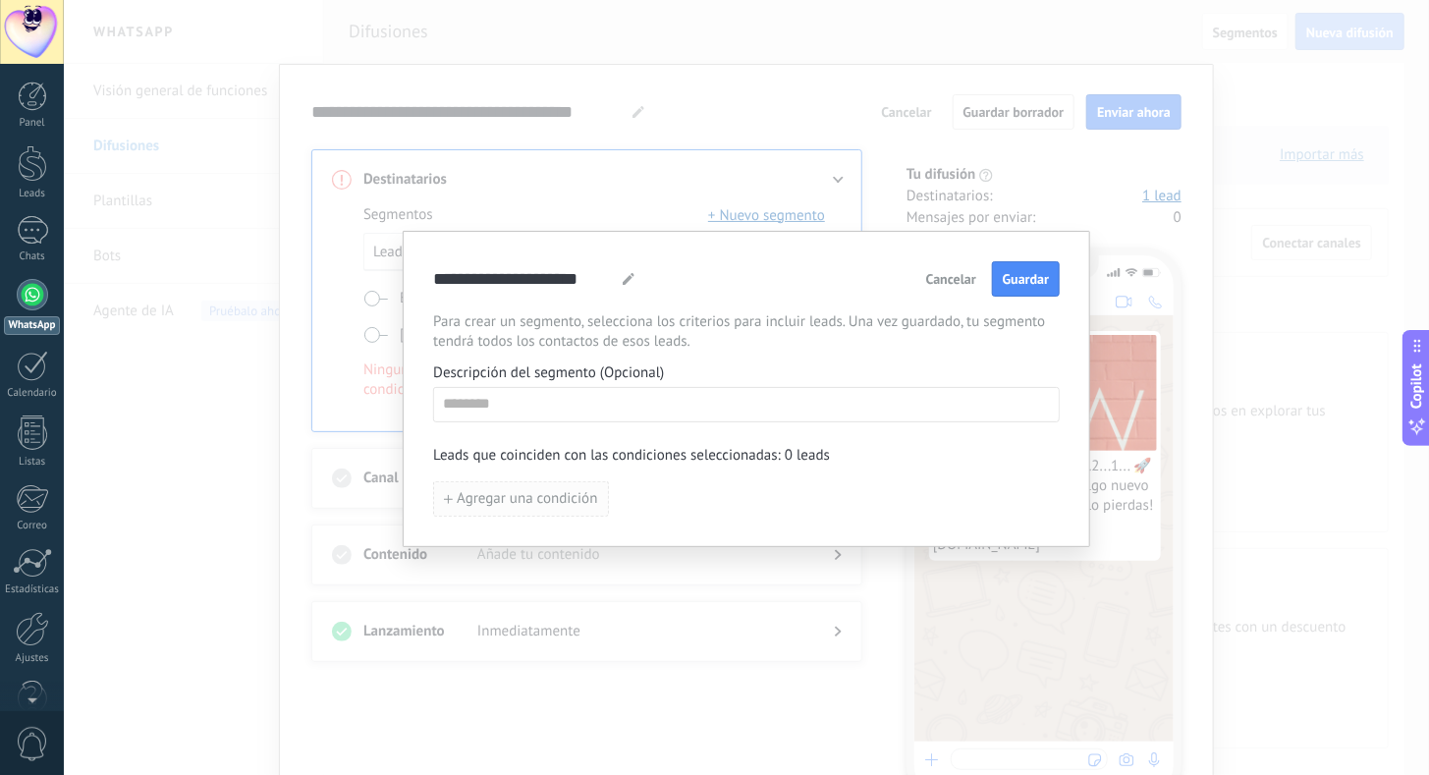
click at [520, 499] on span "Agregar una condición" at bounding box center [527, 499] width 140 height 14
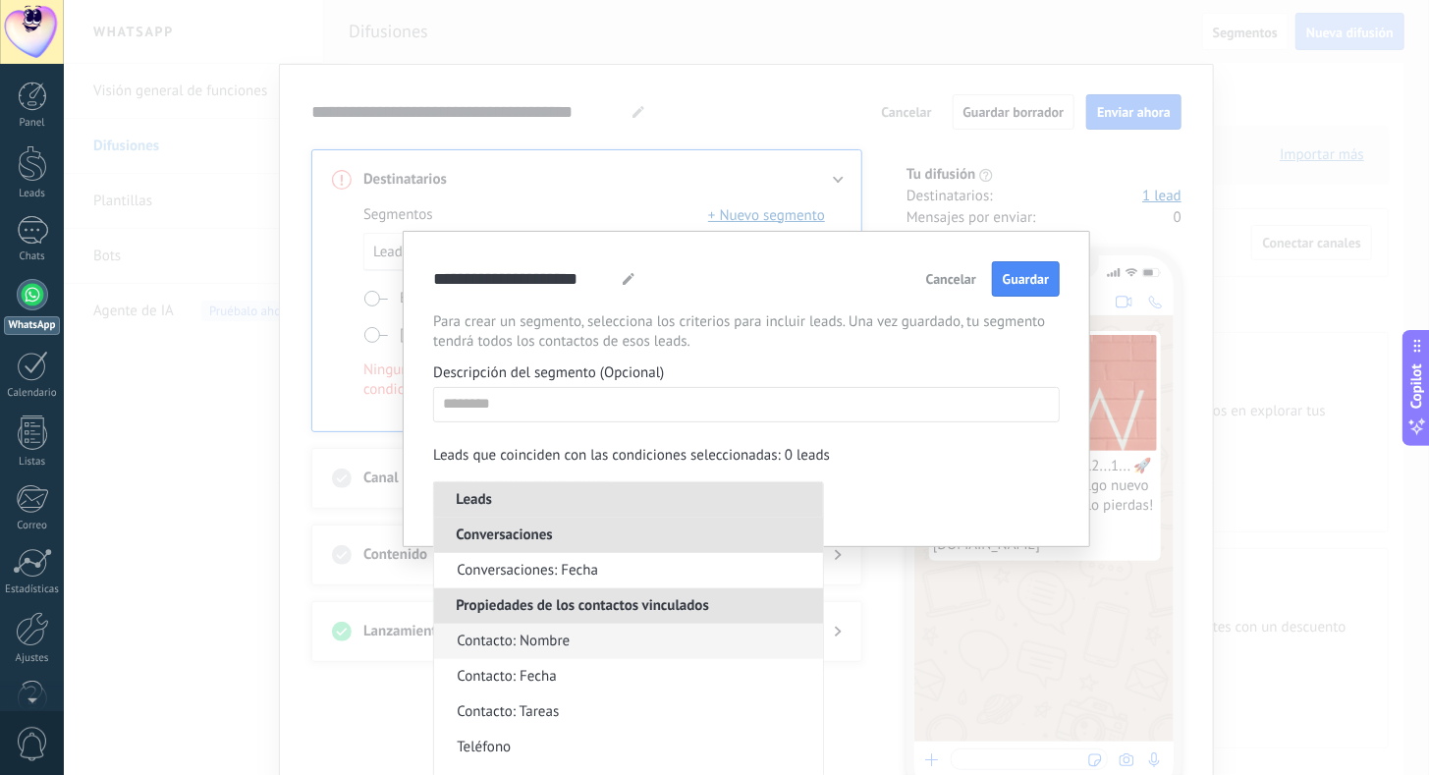
click at [547, 653] on li "Contacto: Nombre" at bounding box center [628, 641] width 389 height 35
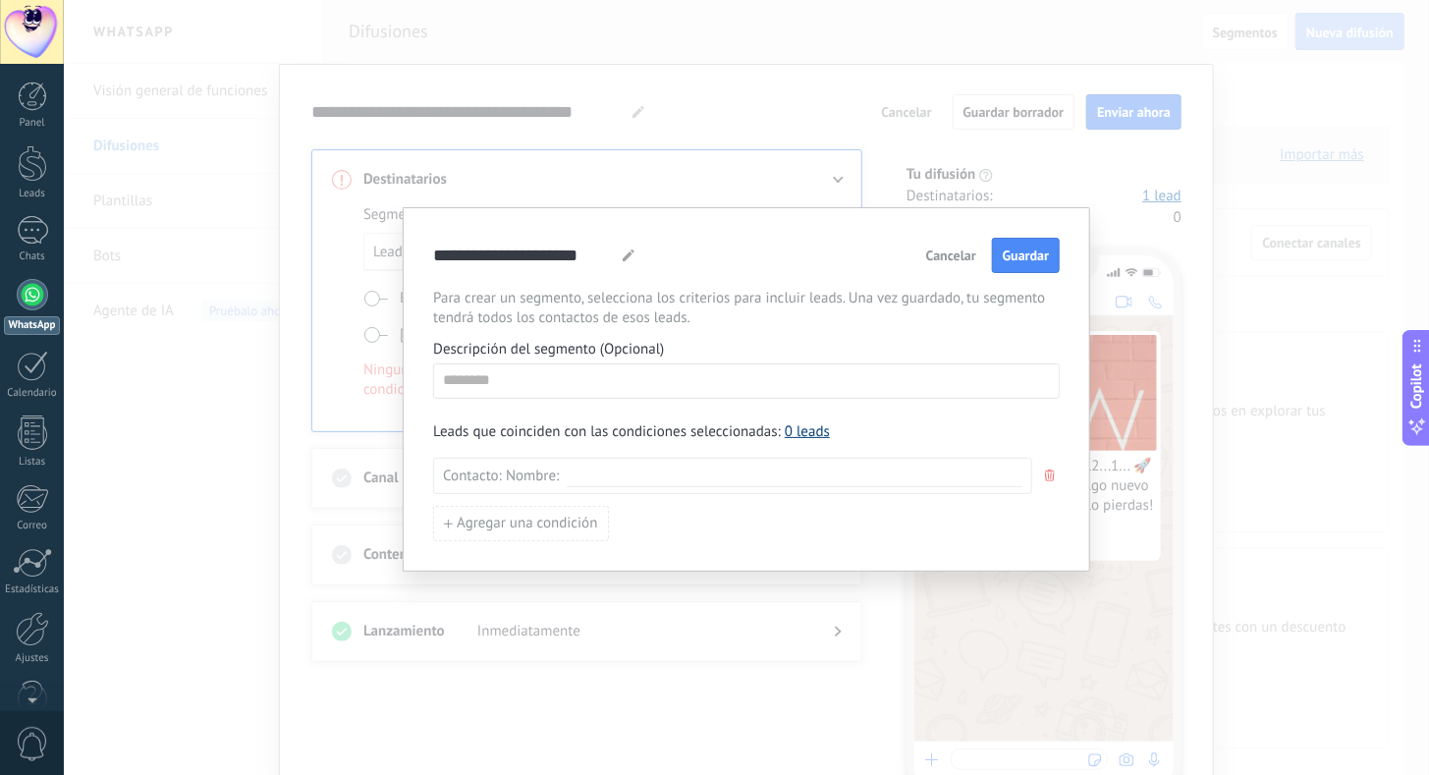
click at [810, 429] on link "0 leads" at bounding box center [807, 431] width 45 height 19
click at [947, 258] on span "Cancelar" at bounding box center [951, 255] width 50 height 14
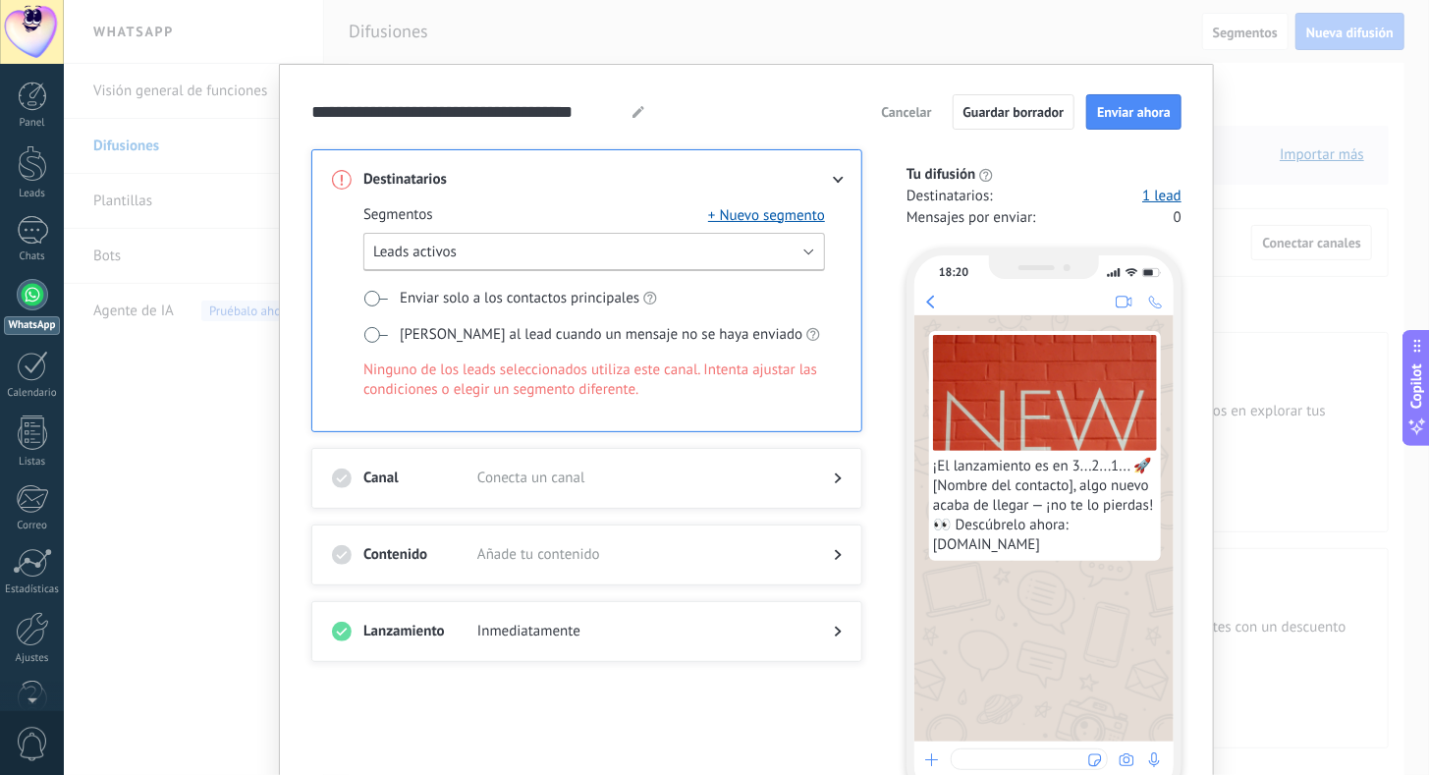
click at [462, 249] on button "Leads activos" at bounding box center [594, 252] width 462 height 38
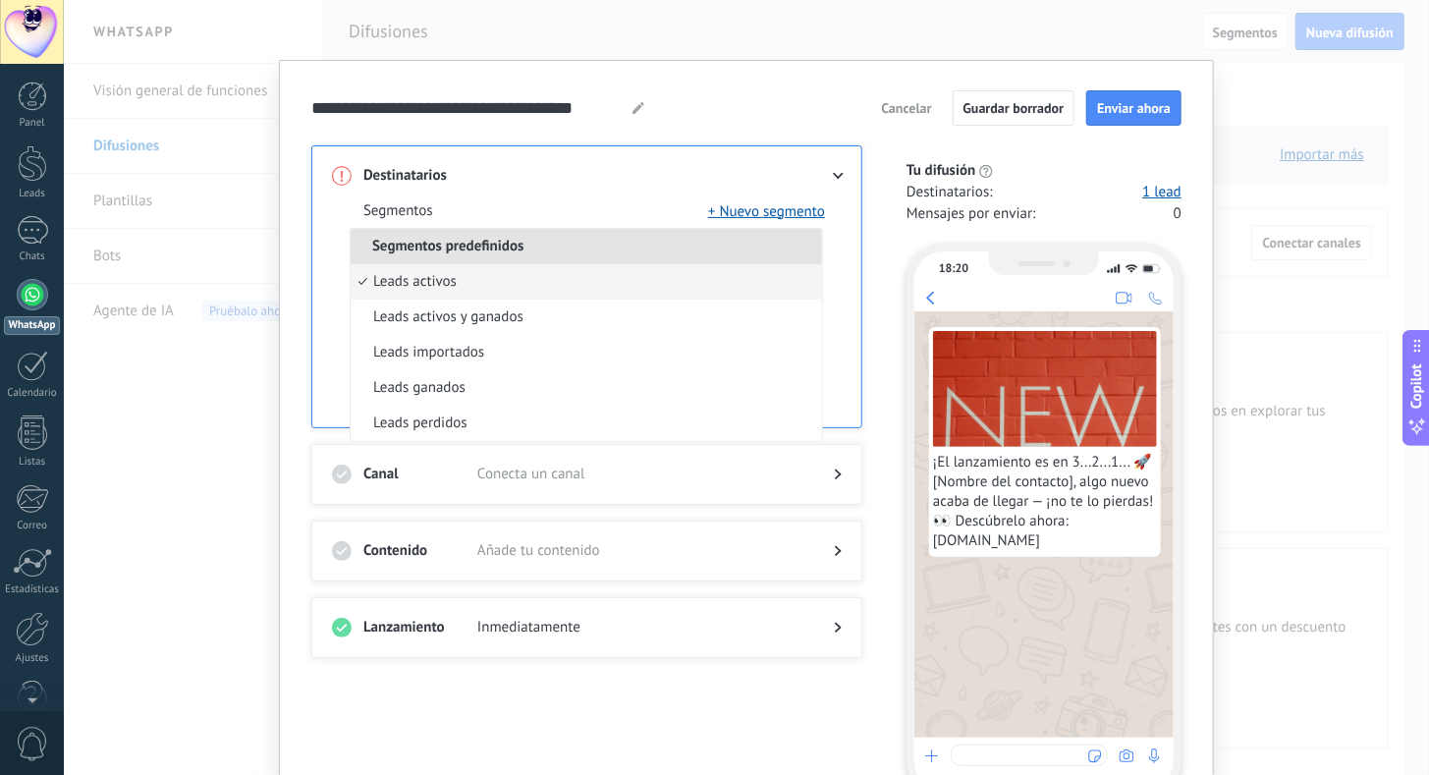
scroll to position [0, 0]
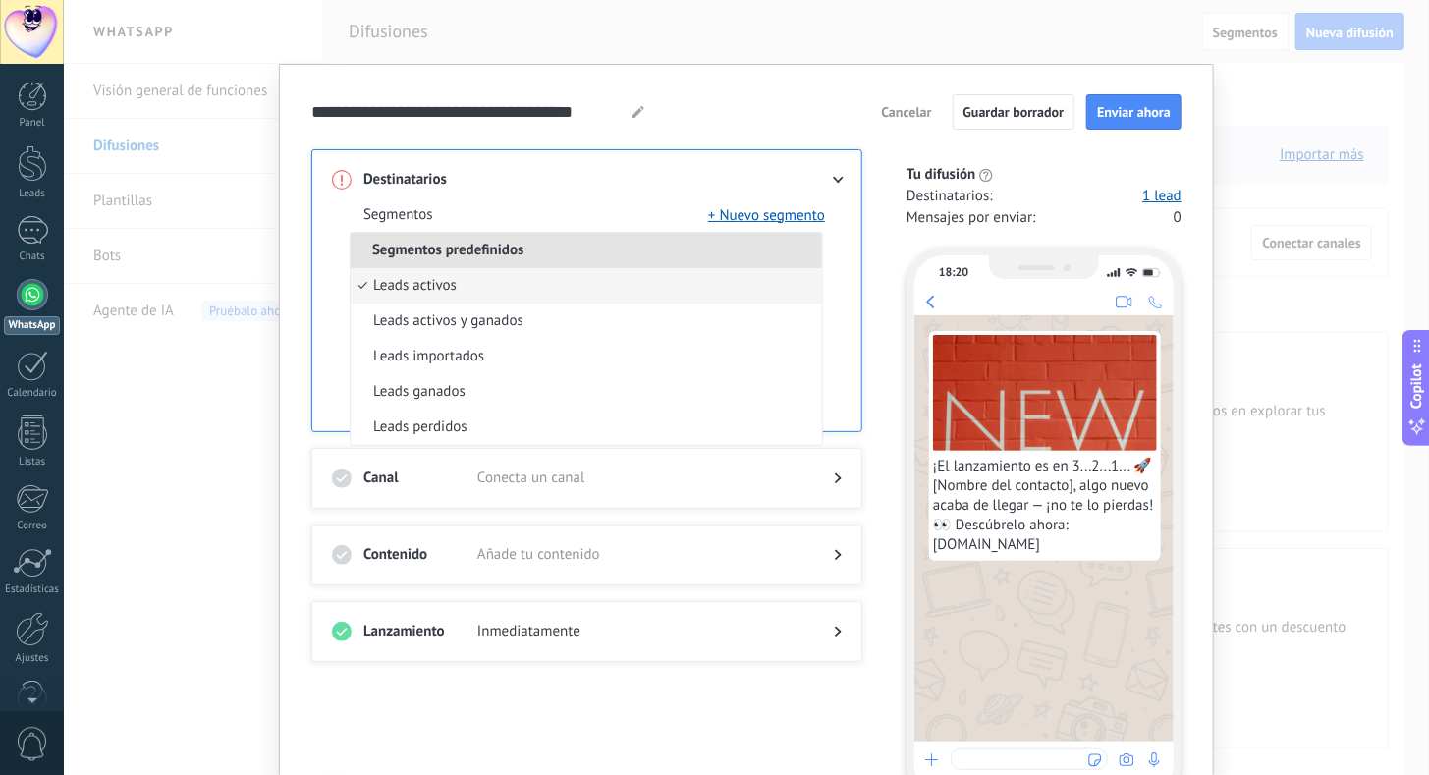
click at [899, 195] on div "Tu difusión Destinatarios : 1 lead Mensajes por enviar : 0" at bounding box center [1034, 198] width 296 height 67
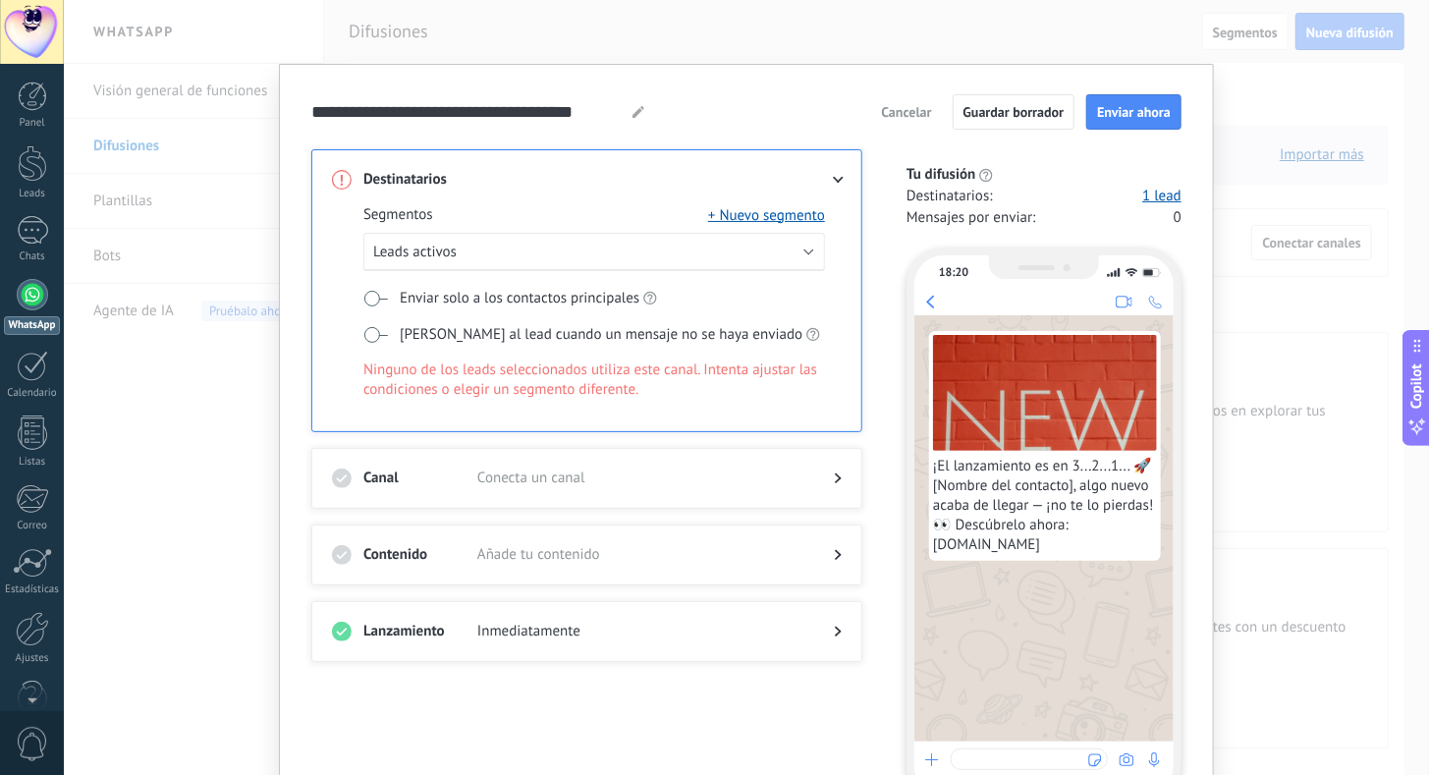
click at [905, 119] on span "Cancelar" at bounding box center [906, 112] width 50 height 14
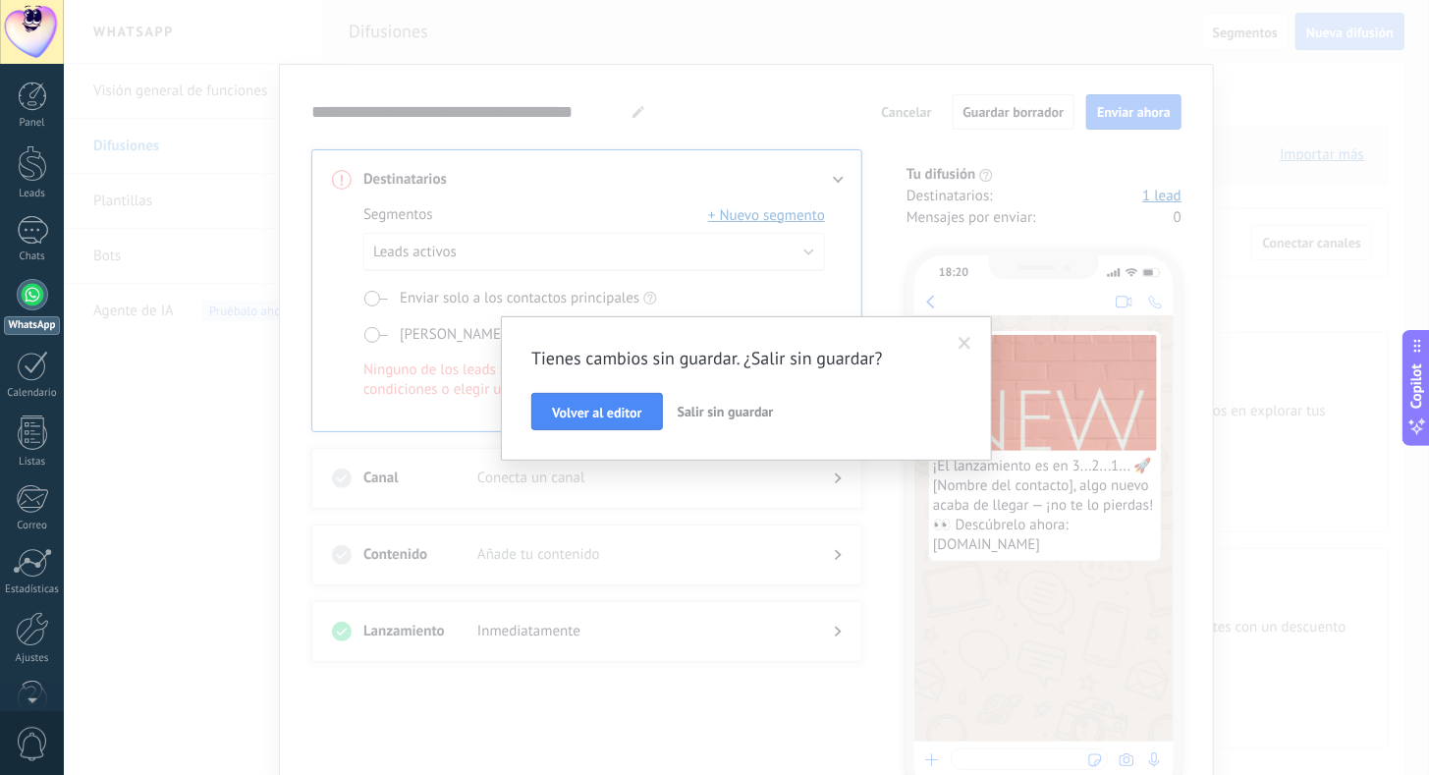
click at [726, 408] on span "Salir sin guardar" at bounding box center [726, 412] width 96 height 18
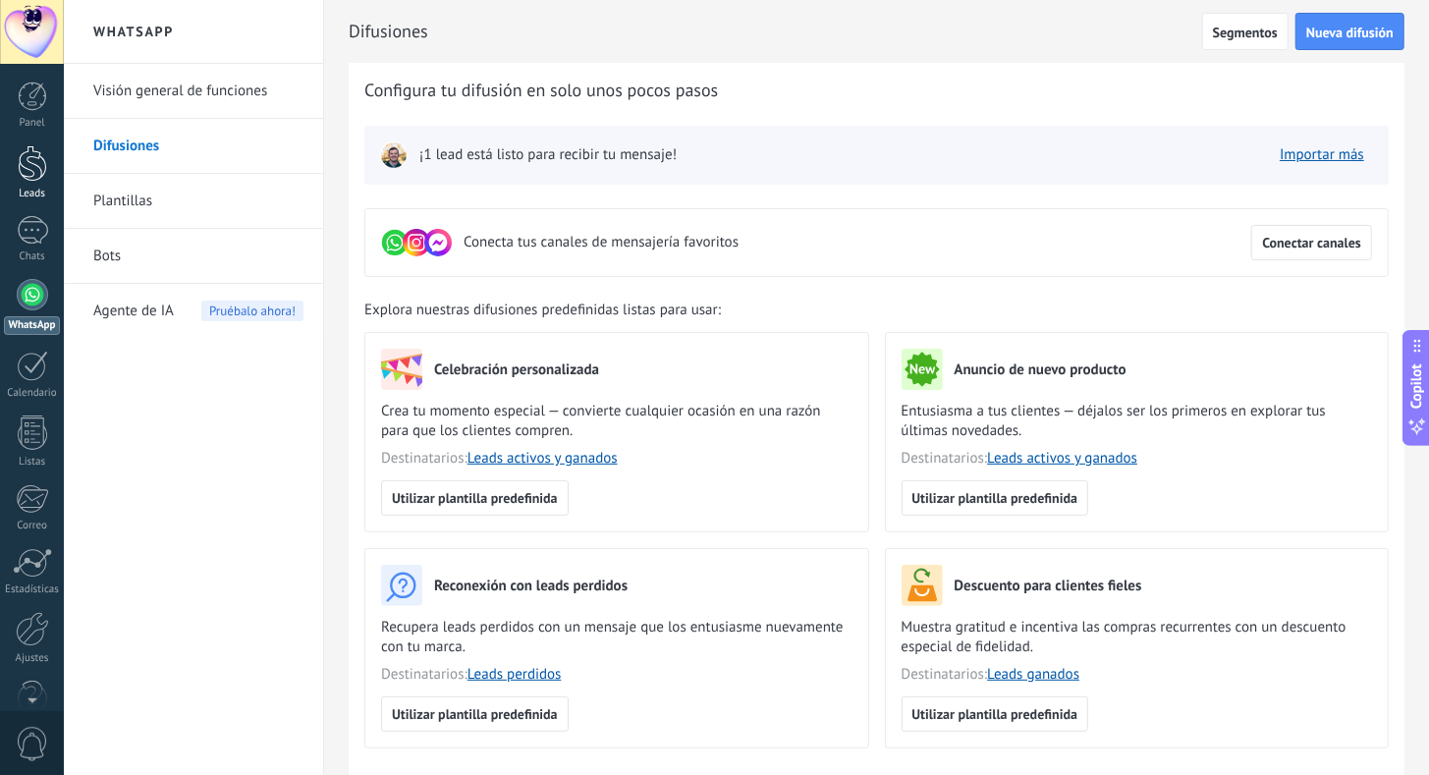
click at [30, 171] on div at bounding box center [32, 163] width 29 height 36
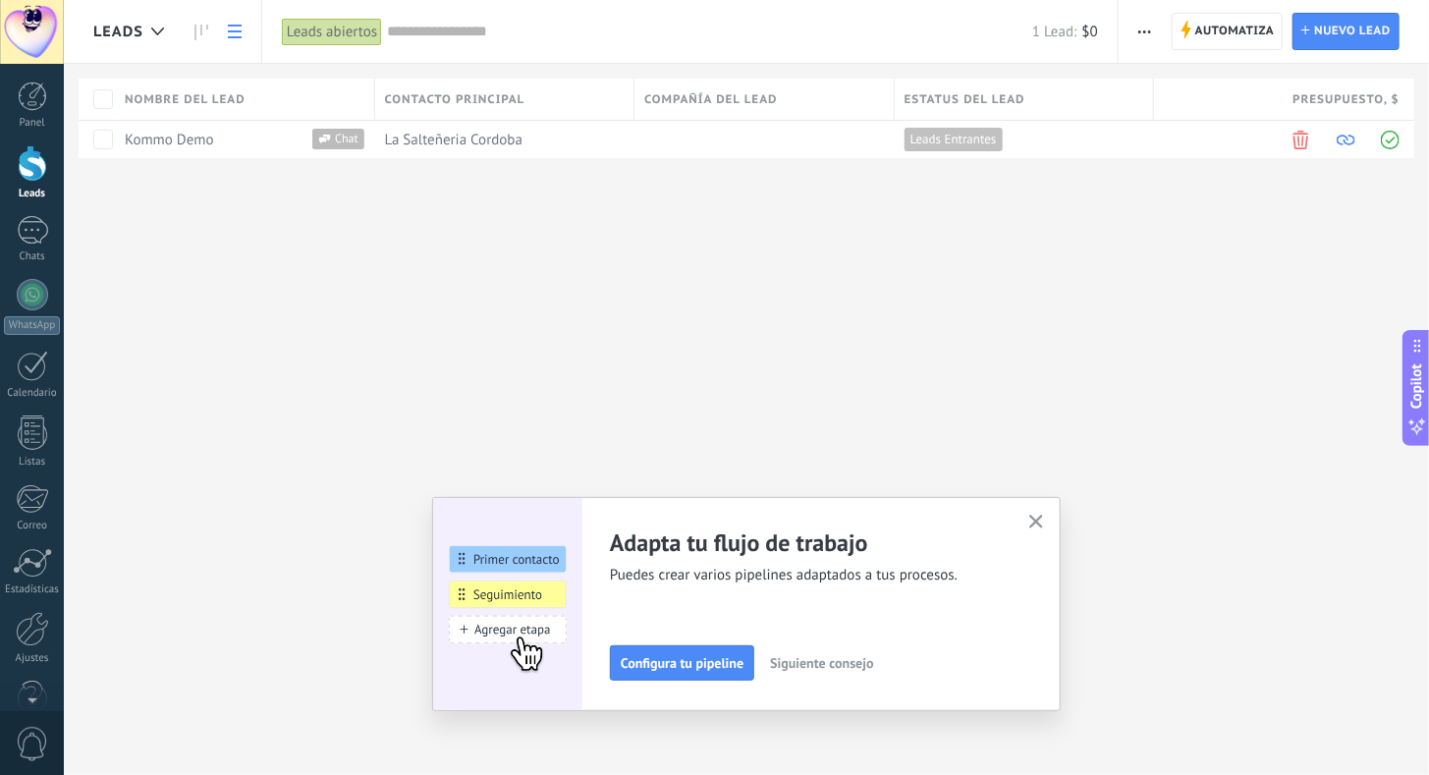
click at [1156, 39] on button "button" at bounding box center [1144, 31] width 28 height 37
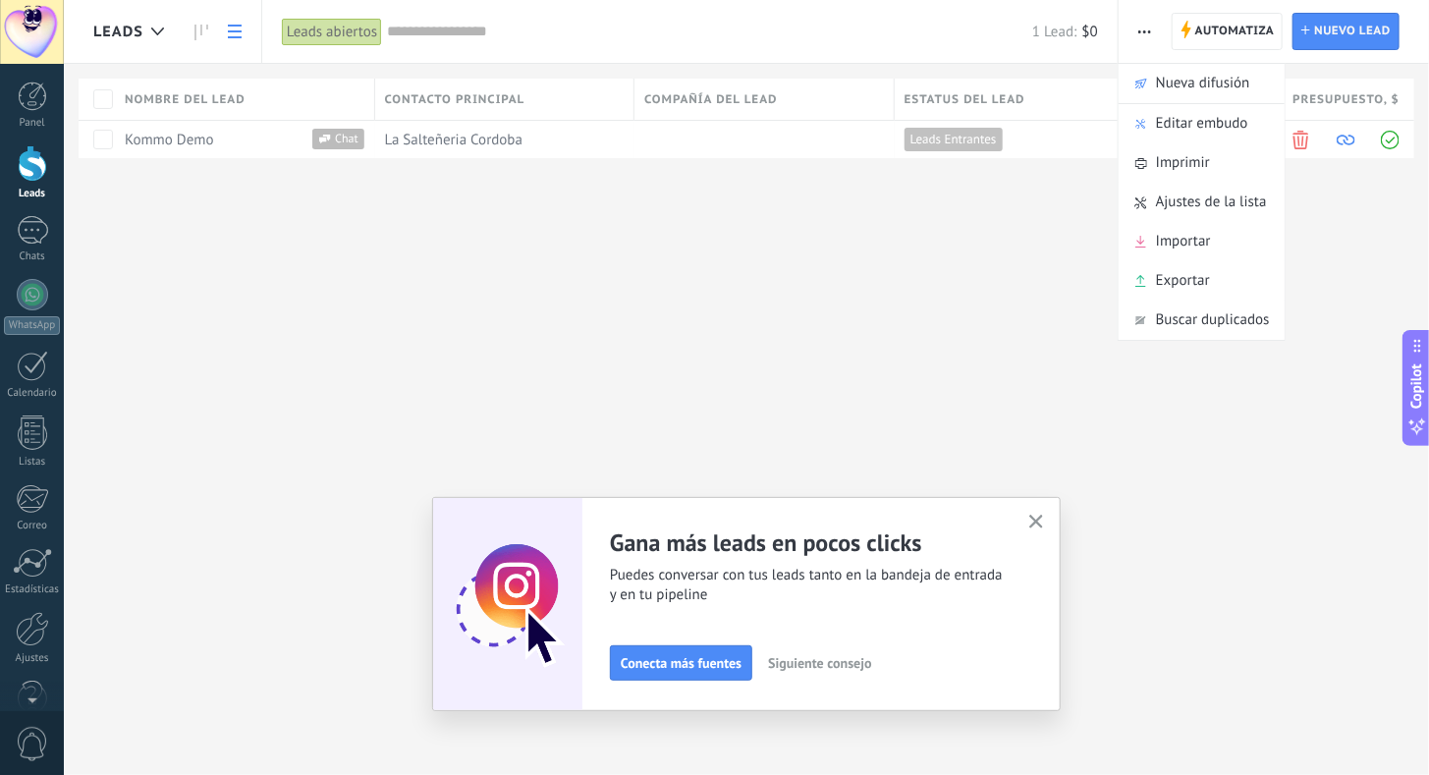
click at [981, 346] on div "Leads Automatiza Nueva difusión Editar embudo Imprimir Ajustes de la lista Impo…" at bounding box center [746, 387] width 1365 height 775
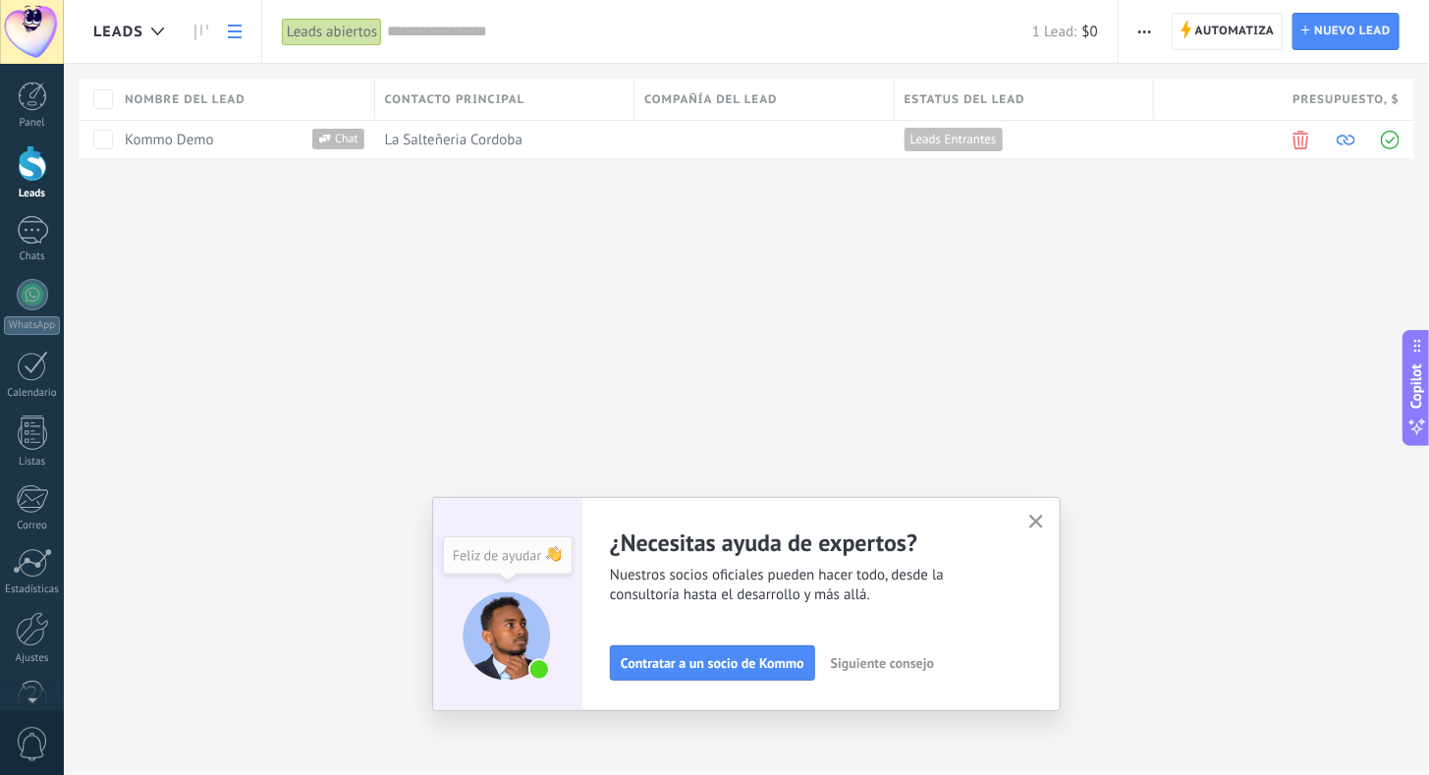
click at [1155, 36] on button "button" at bounding box center [1144, 31] width 28 height 37
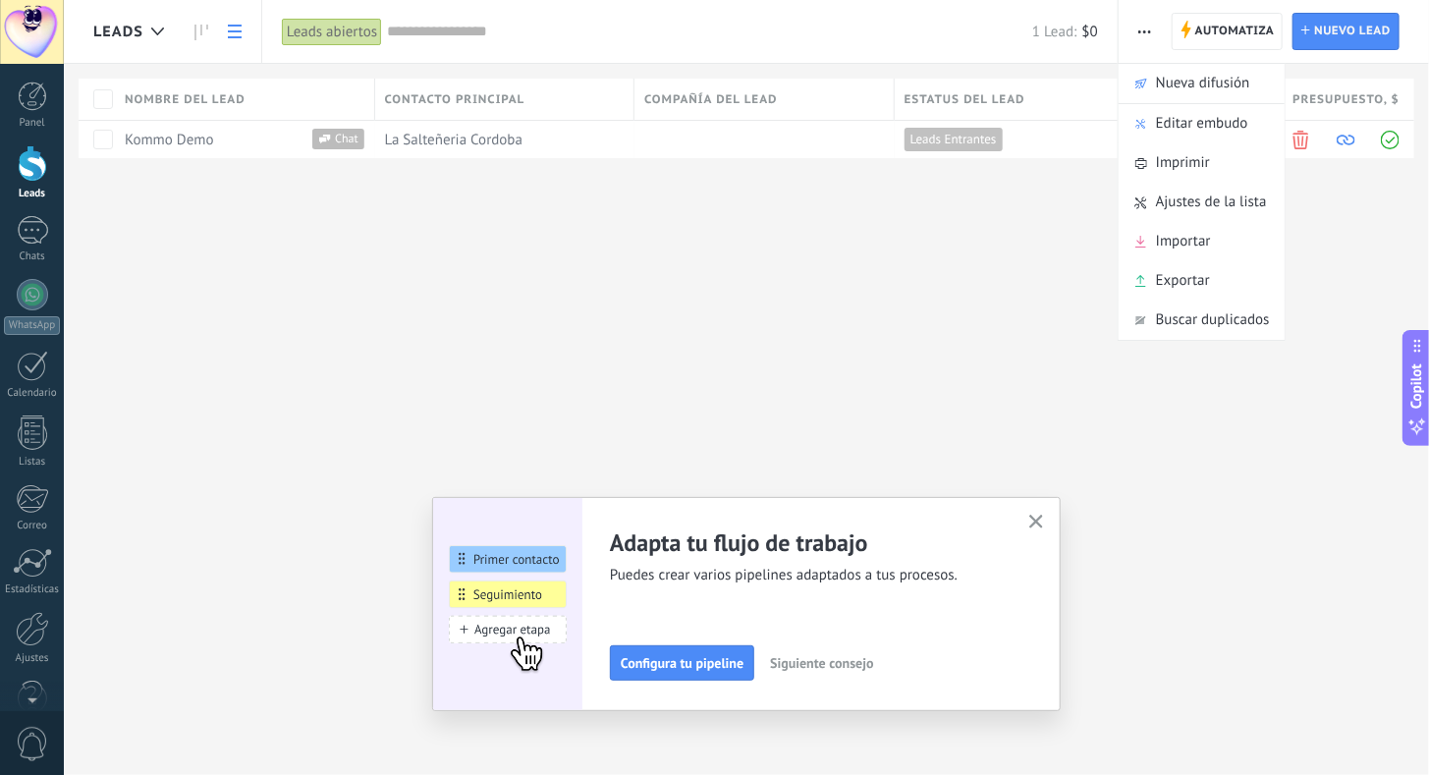
click at [1046, 282] on div "Leads Automatiza Nueva difusión Editar embudo Imprimir Ajustes de la lista Impo…" at bounding box center [746, 387] width 1365 height 775
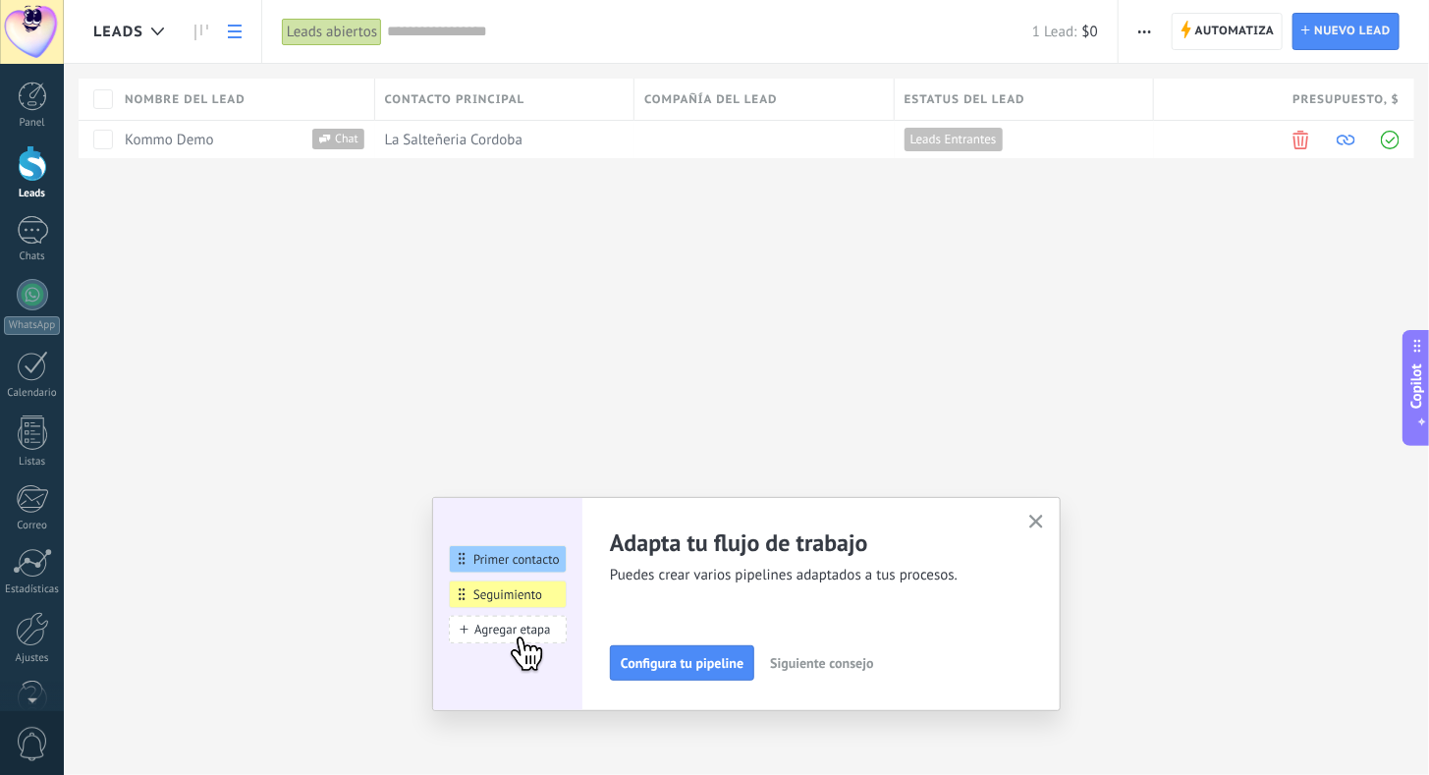
click at [1141, 38] on span "button" at bounding box center [1144, 31] width 13 height 37
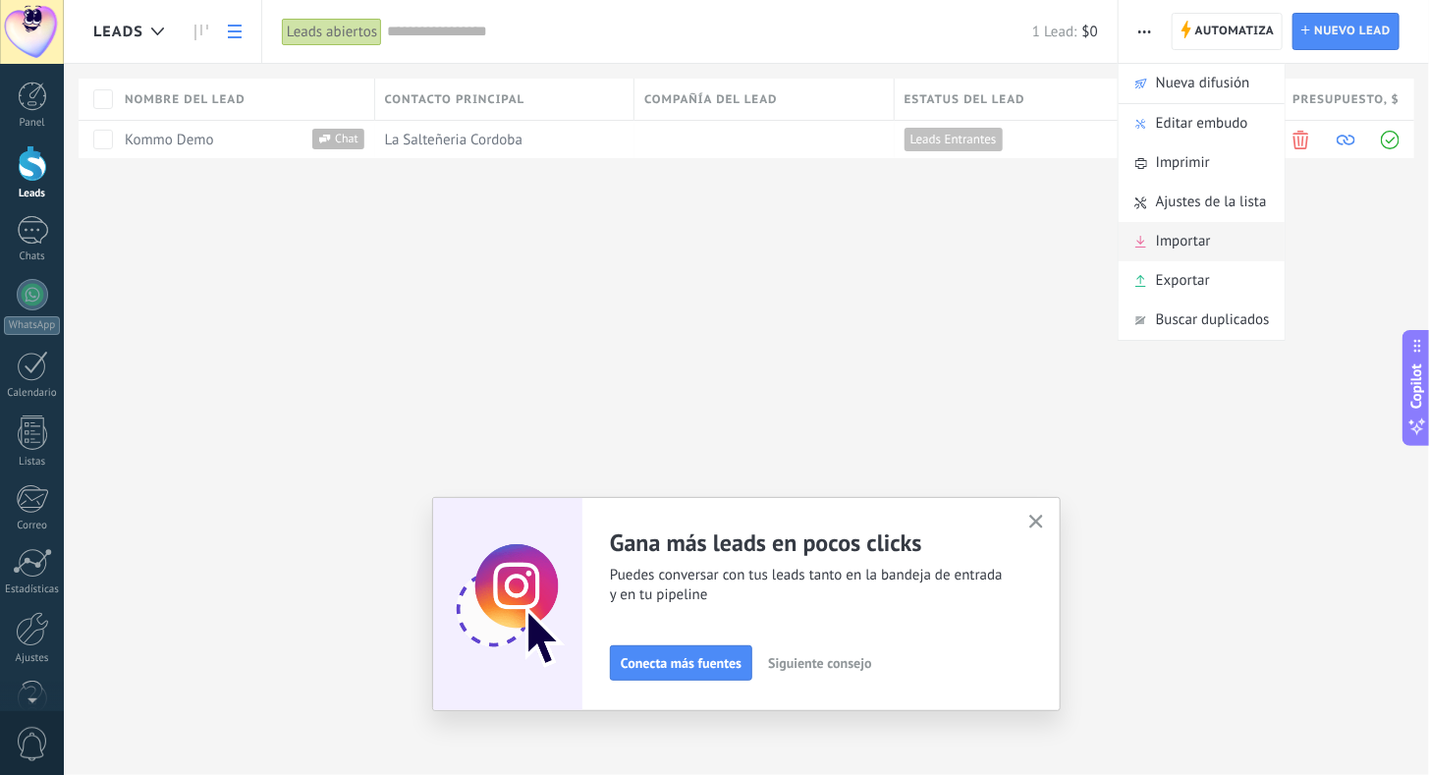
click at [1198, 238] on span "Importar" at bounding box center [1183, 241] width 55 height 39
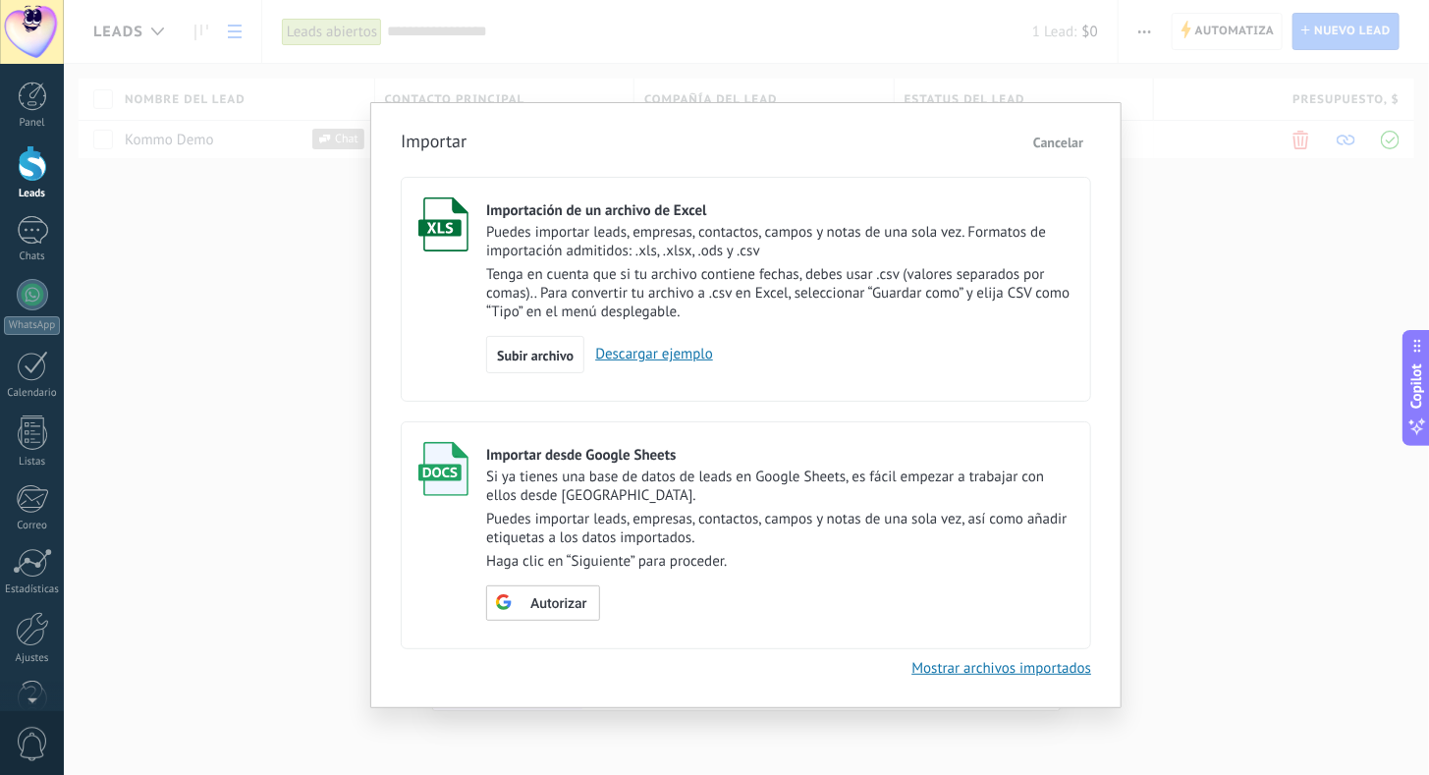
click at [640, 363] on link "Descargar ejemplo" at bounding box center [648, 354] width 129 height 19
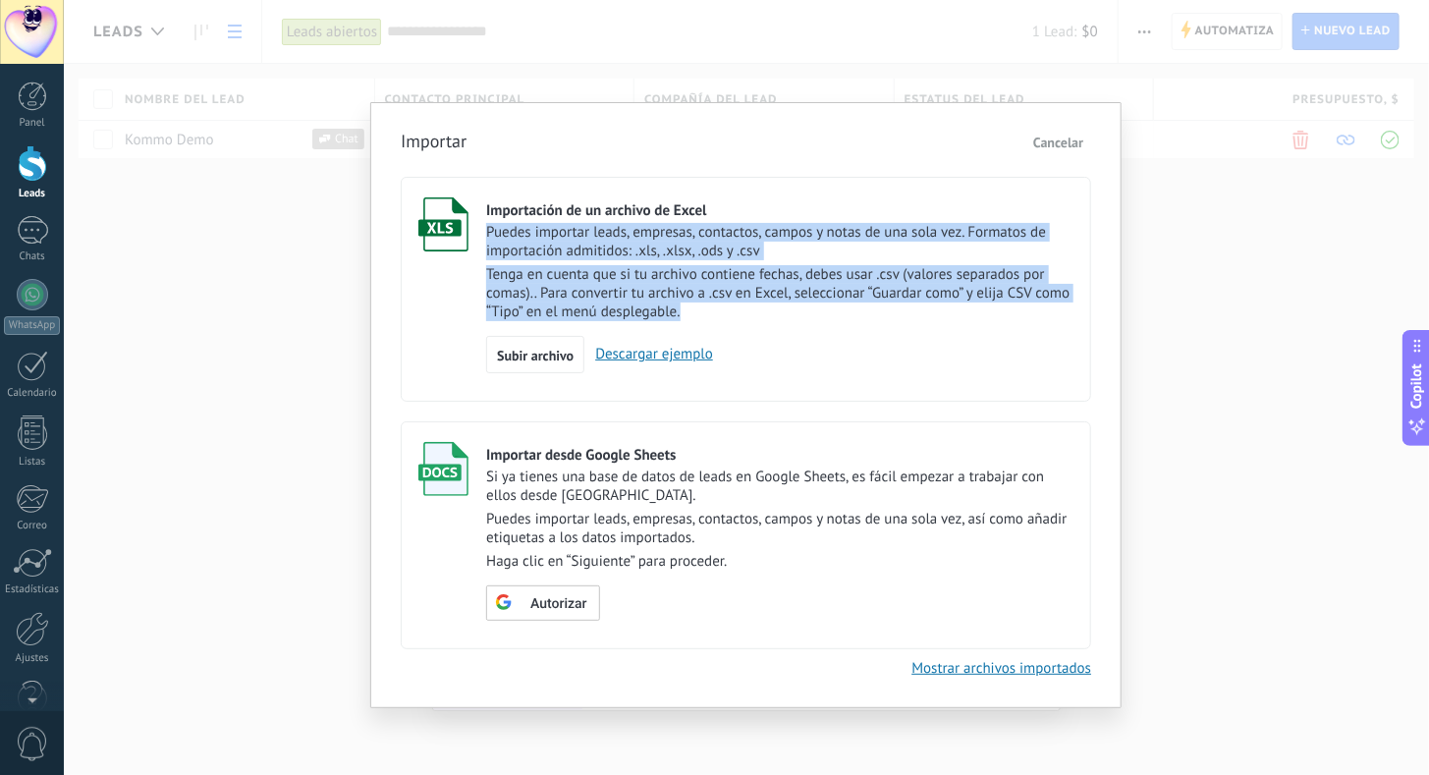
drag, startPoint x: 487, startPoint y: 235, endPoint x: 681, endPoint y: 320, distance: 212.4
click at [681, 320] on div "Puedes importar leads, empresas, contactos, campos y notas de una sola vez. For…" at bounding box center [779, 272] width 587 height 98
copy div "Puedes importar leads, empresas, contactos, campos y notas de una sola vez. For…"
